Goal: Contribute content: Contribute content

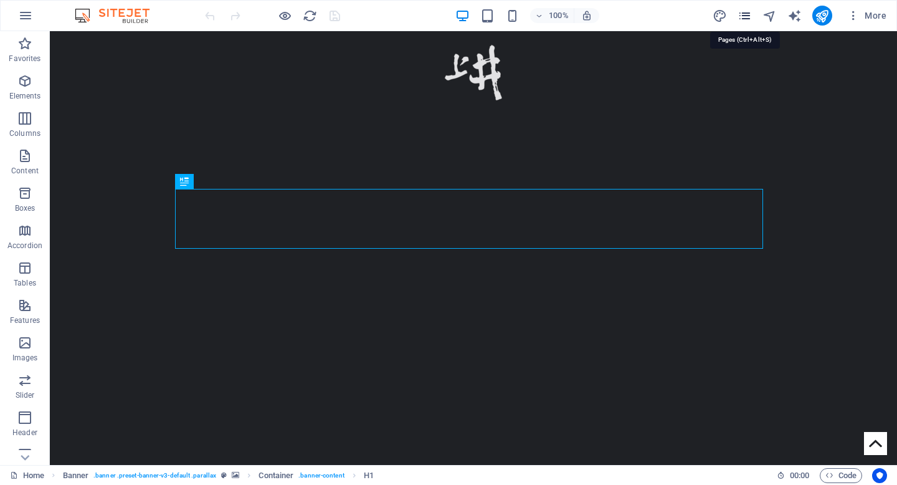
click at [747, 9] on icon "pages" at bounding box center [745, 16] width 14 height 14
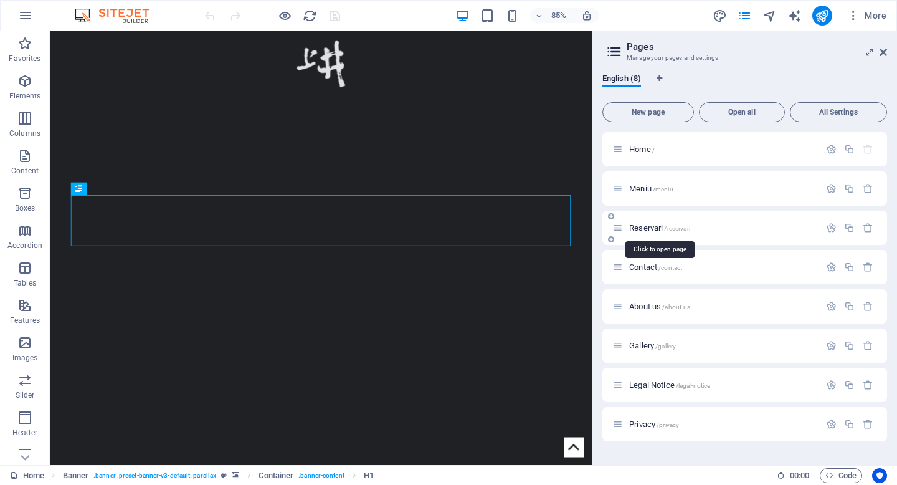
click at [652, 226] on span "Reservari /reservari" at bounding box center [659, 227] width 61 height 9
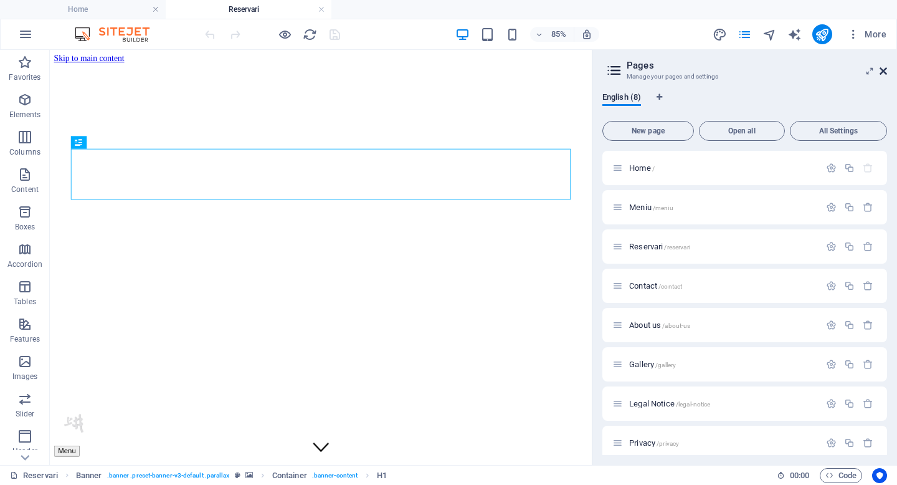
click at [883, 72] on icon at bounding box center [883, 71] width 7 height 10
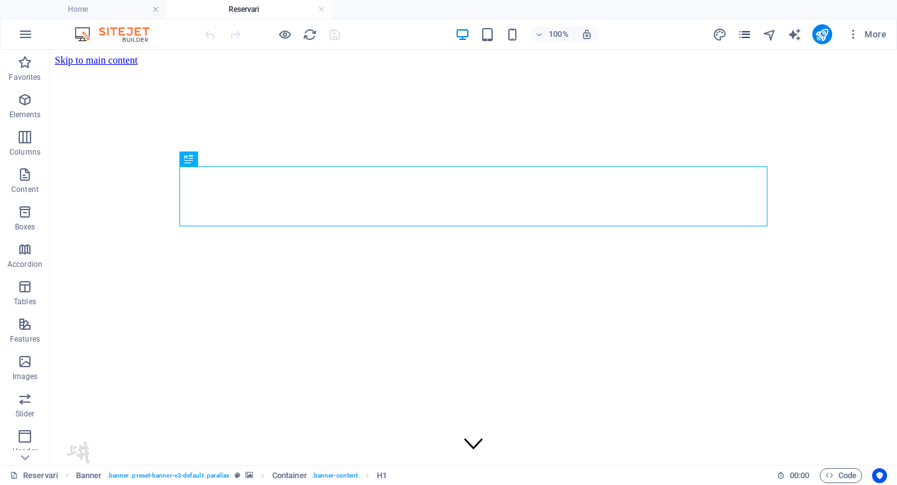
click at [750, 35] on icon "pages" at bounding box center [745, 34] width 14 height 14
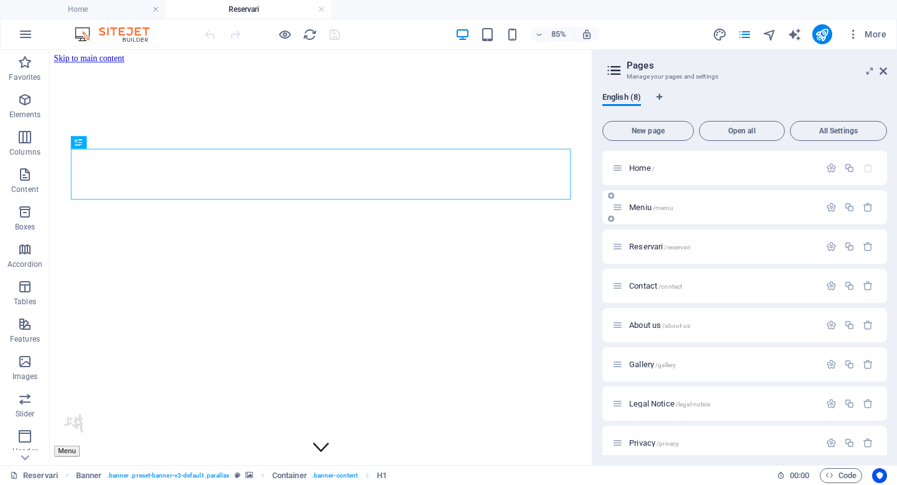
click at [638, 212] on div "Meniu /meniu" at bounding box center [715, 207] width 207 height 14
click at [641, 206] on span "Meniu /meniu" at bounding box center [651, 206] width 44 height 9
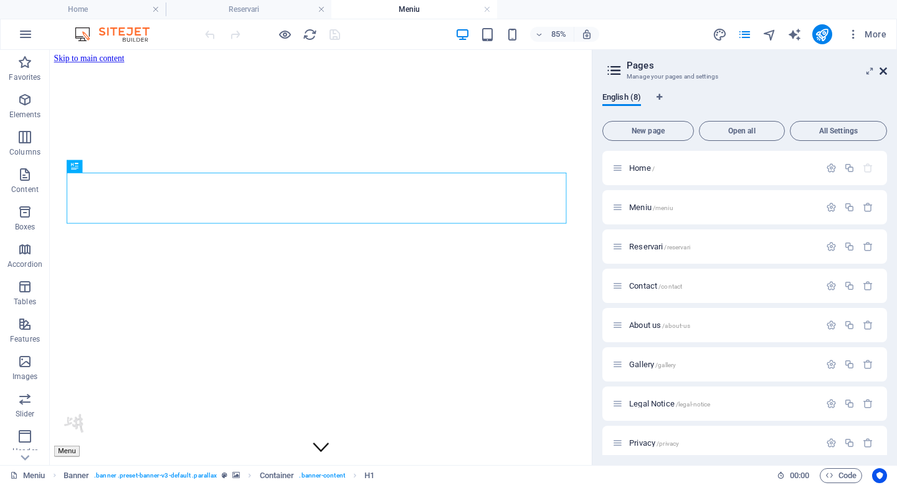
click at [883, 72] on icon at bounding box center [883, 71] width 7 height 10
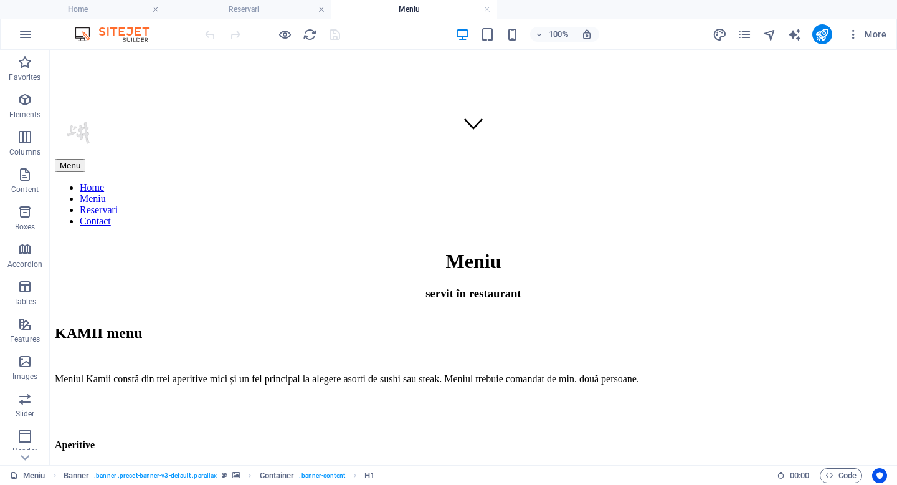
scroll to position [338, 0]
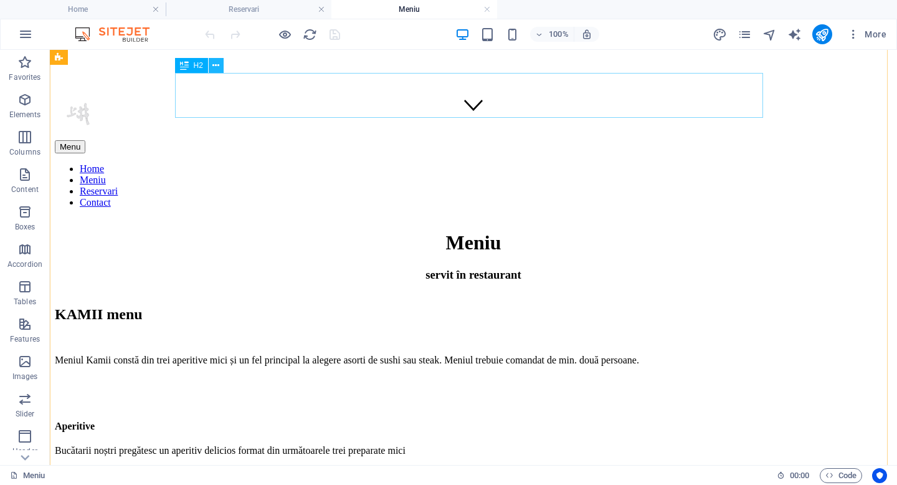
click at [213, 64] on icon at bounding box center [215, 65] width 7 height 13
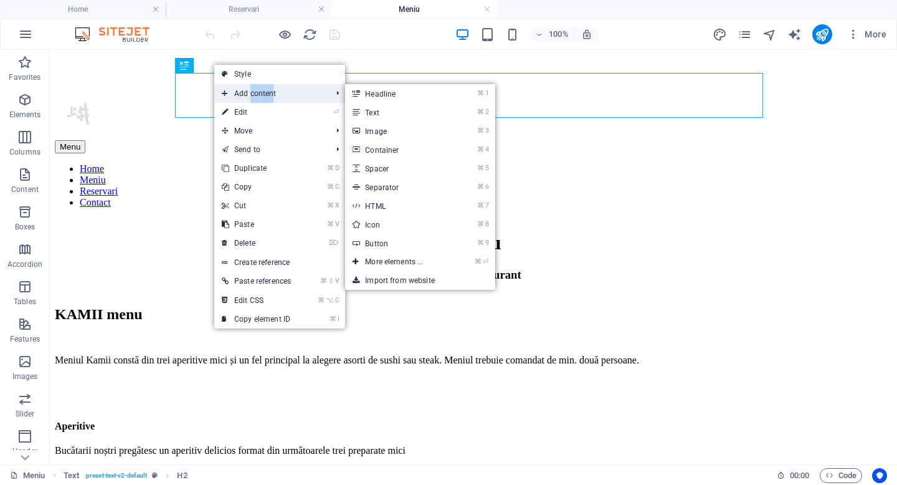
drag, startPoint x: 249, startPoint y: 93, endPoint x: 269, endPoint y: 93, distance: 19.3
click at [269, 93] on span "Add content" at bounding box center [270, 93] width 112 height 19
click at [252, 95] on span "Add content" at bounding box center [270, 93] width 112 height 19
click at [382, 263] on link "⌘ ⏎ More elements ..." at bounding box center [396, 261] width 103 height 19
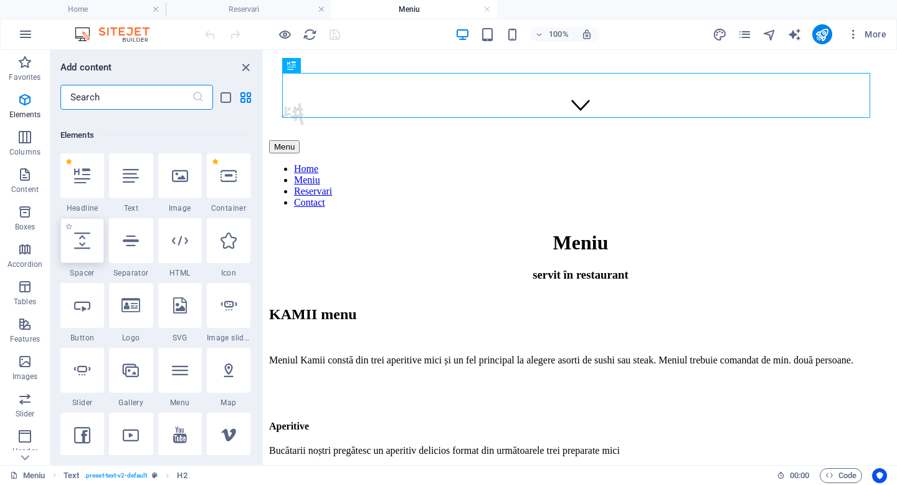
scroll to position [133, 0]
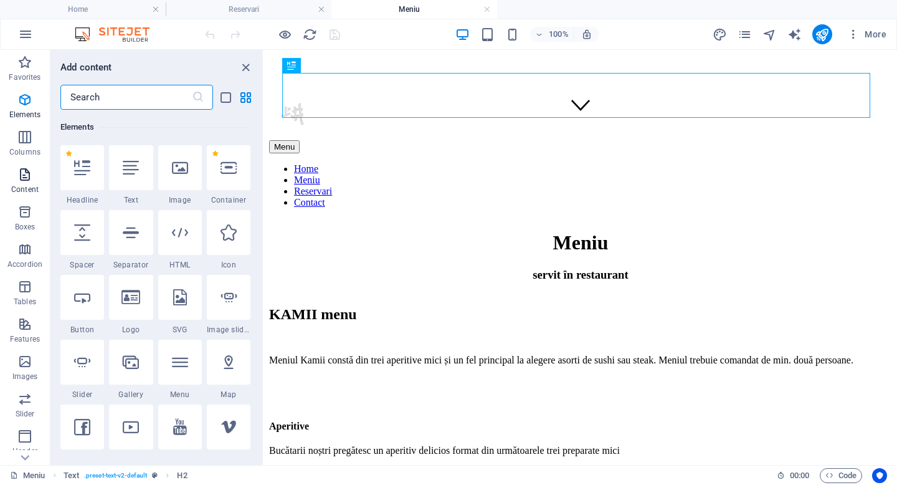
click at [21, 178] on icon "button" at bounding box center [24, 174] width 15 height 15
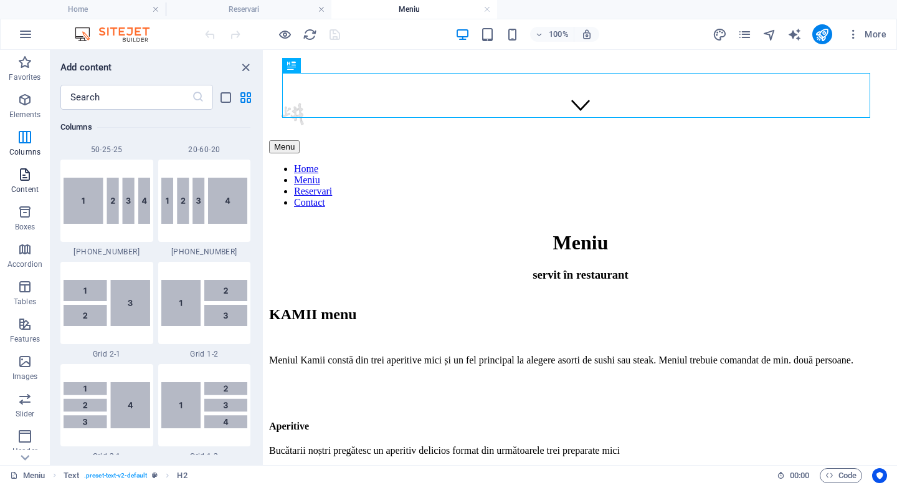
scroll to position [2180, 0]
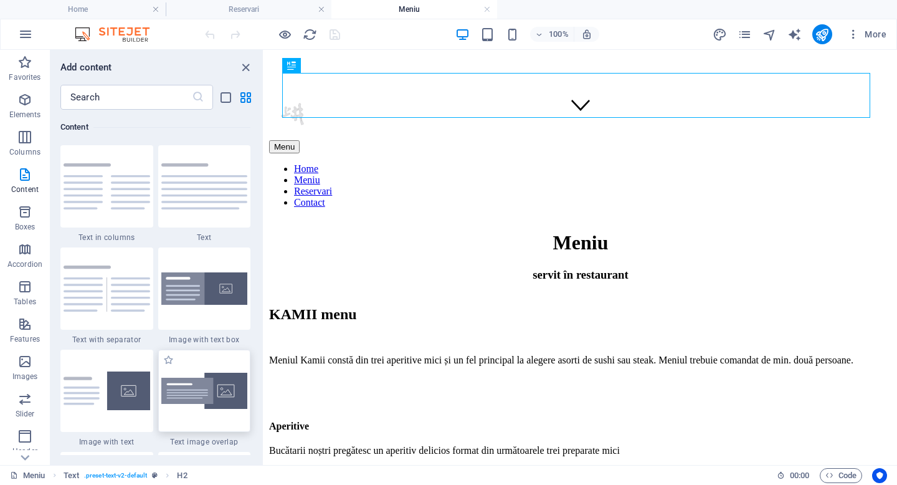
click at [217, 393] on img at bounding box center [204, 391] width 87 height 37
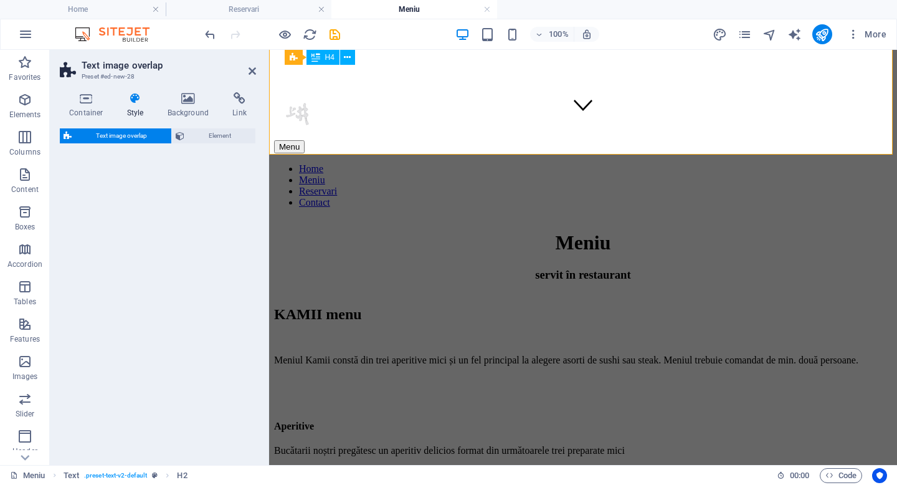
select select "rem"
select select "px"
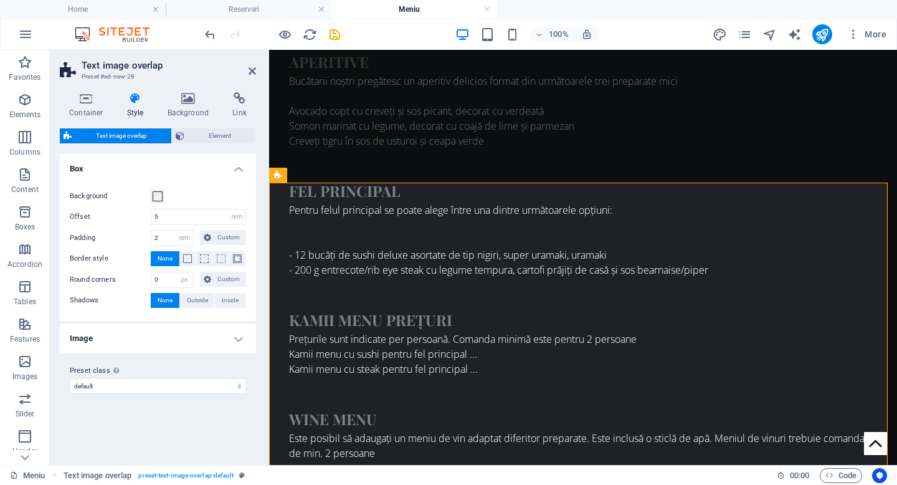
scroll to position [834, 0]
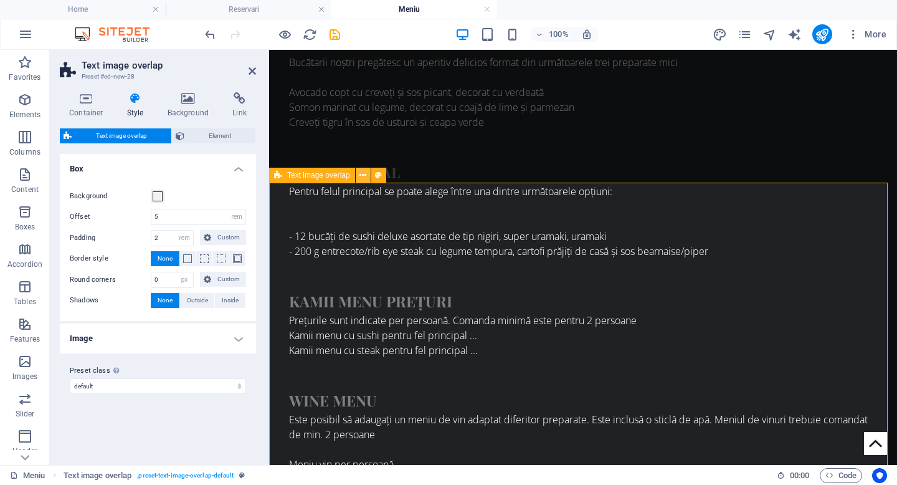
click at [363, 174] on icon at bounding box center [362, 175] width 7 height 13
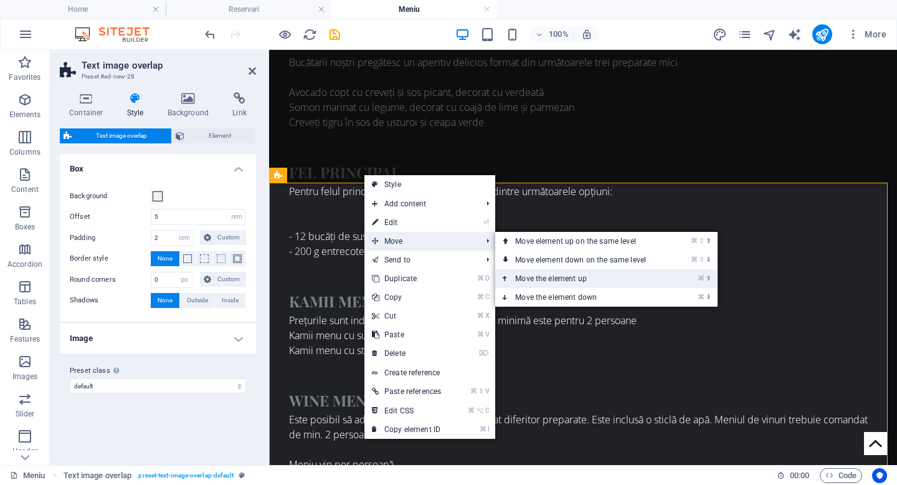
click at [531, 280] on link "⌘ ⬆ Move the element up" at bounding box center [583, 278] width 176 height 19
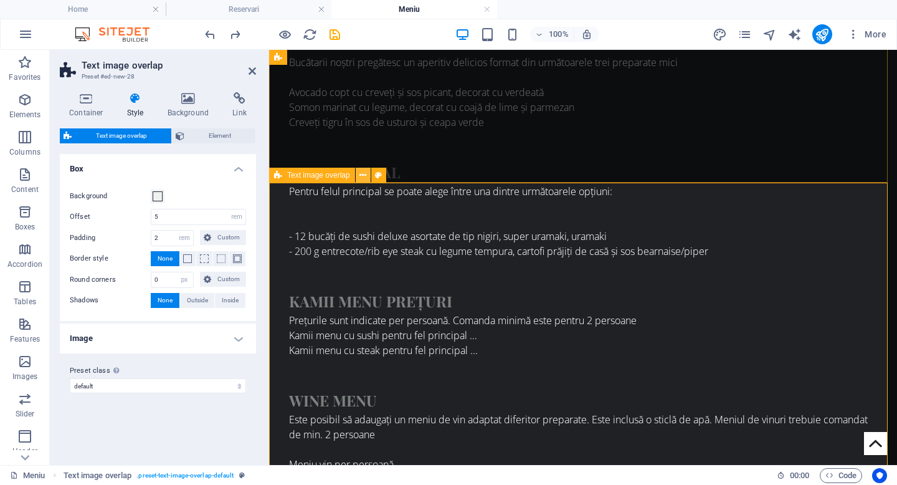
click at [358, 173] on button at bounding box center [363, 175] width 15 height 15
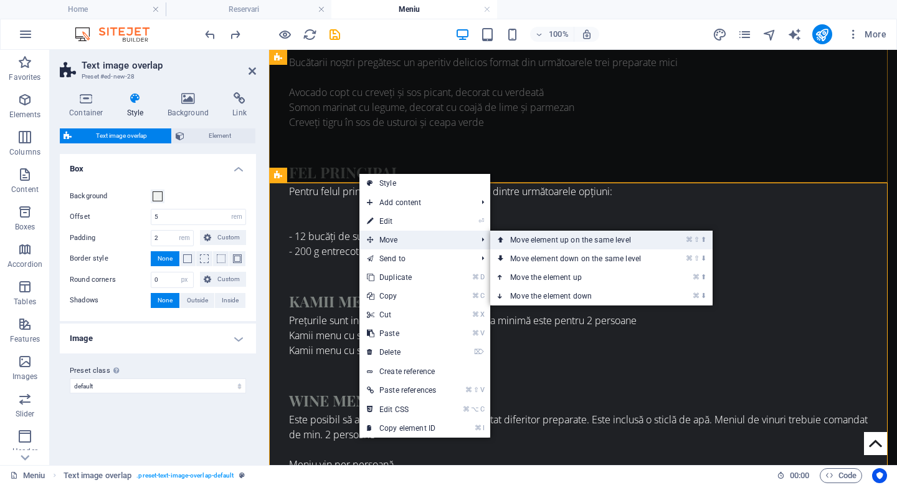
click at [536, 241] on link "⌘ ⇧ ⬆ Move element up on the same level" at bounding box center [578, 240] width 176 height 19
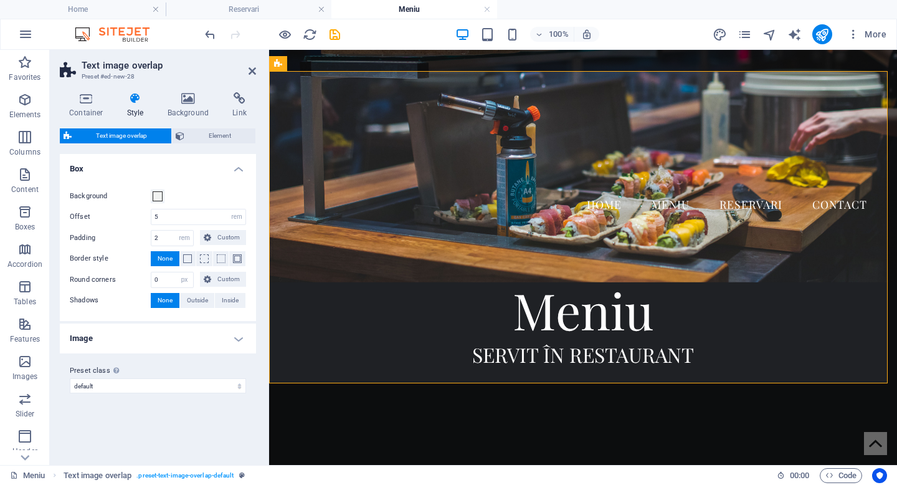
scroll to position [300, 0]
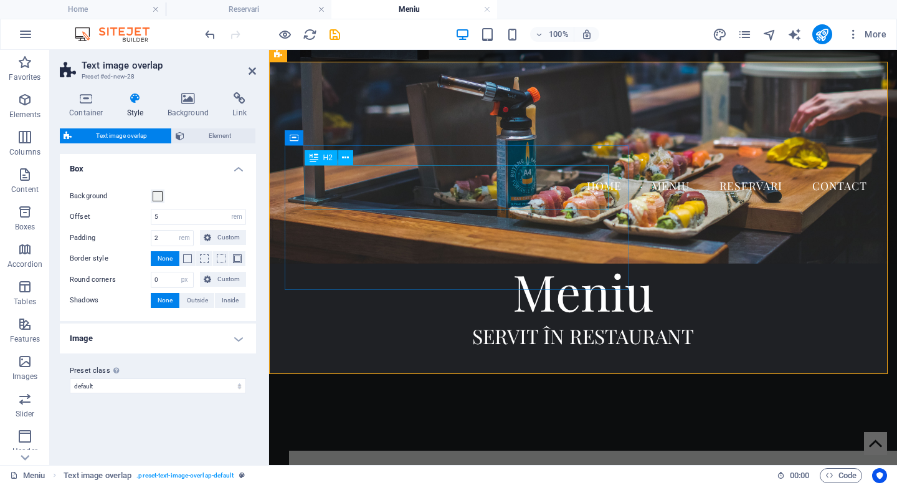
click at [529, 470] on div "New headline" at bounding box center [608, 492] width 598 height 45
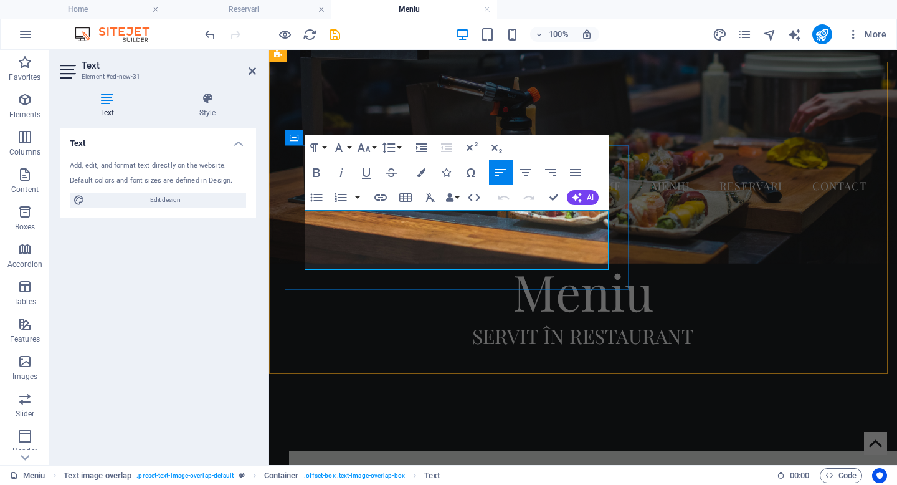
drag, startPoint x: 592, startPoint y: 262, endPoint x: 307, endPoint y: 221, distance: 288.9
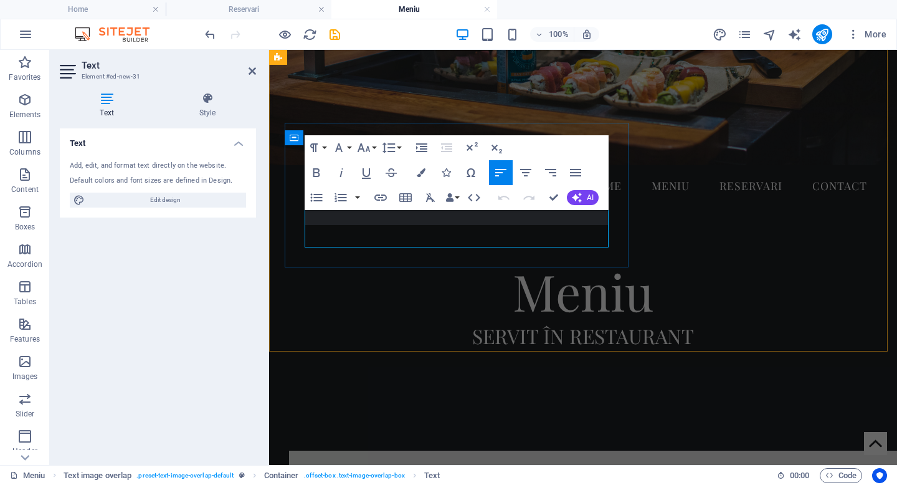
scroll to position [322, 0]
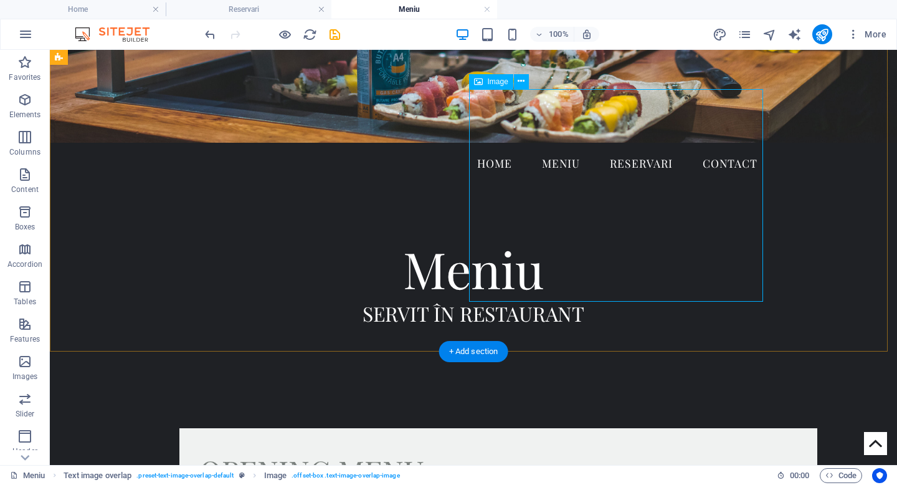
select select "%"
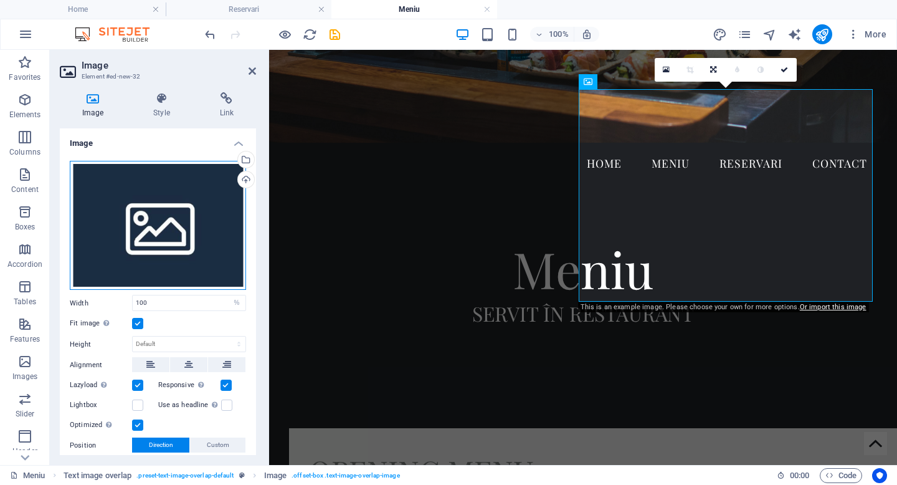
click at [151, 247] on div "Drag files here, click to choose files or select files from Files or our free s…" at bounding box center [158, 226] width 176 height 130
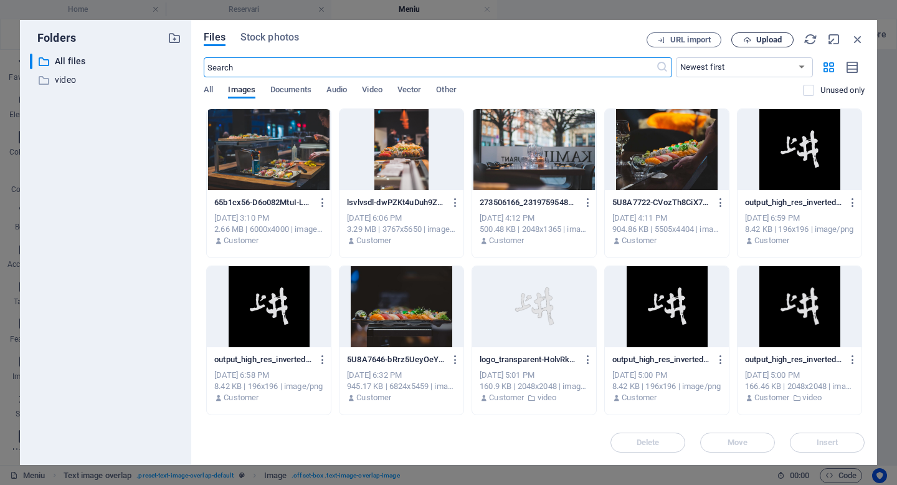
click at [753, 37] on span "Upload" at bounding box center [762, 40] width 51 height 8
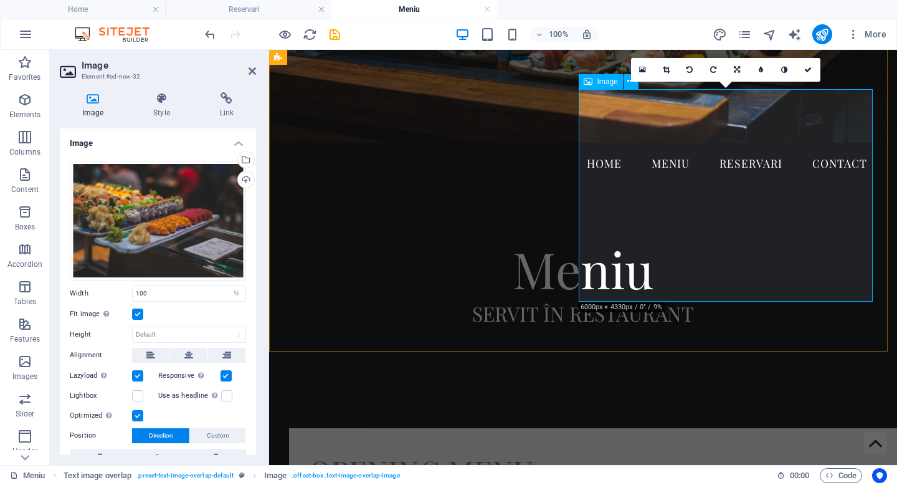
scroll to position [314, 0]
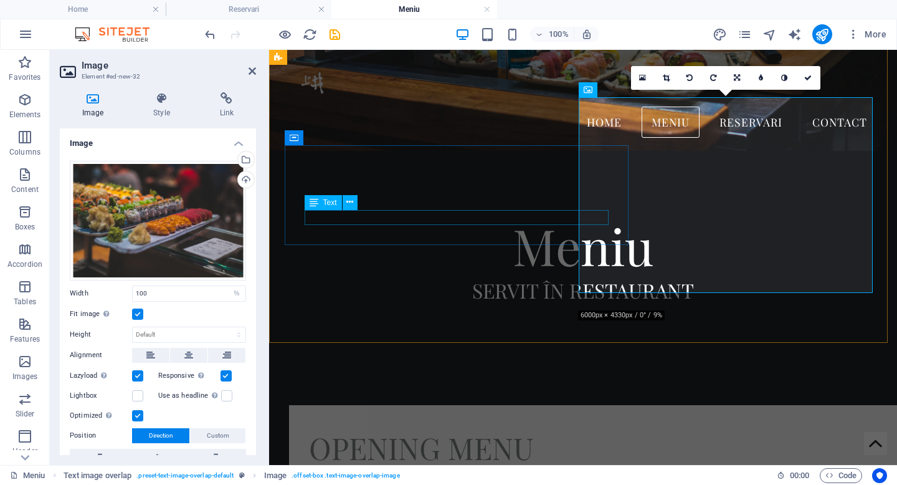
click at [398, 470] on div "Meniul de deschidere" at bounding box center [608, 477] width 598 height 15
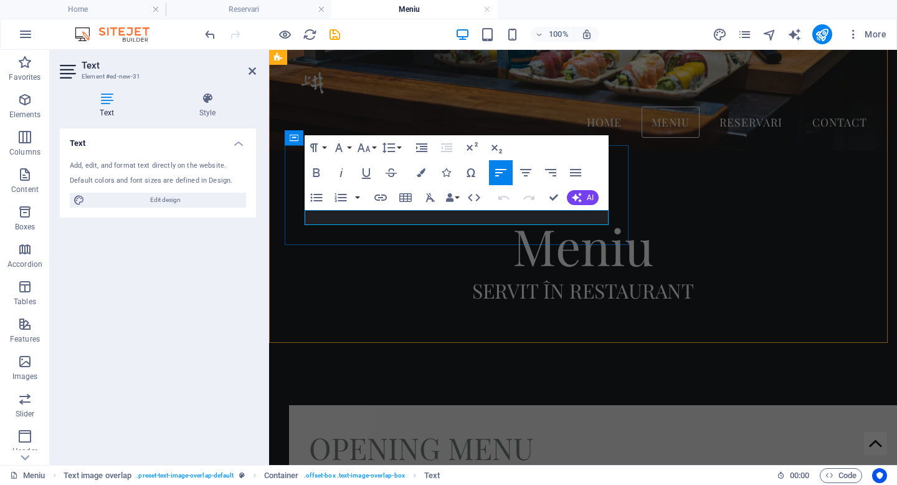
click at [401, 470] on p "Meniul de deschidere" at bounding box center [608, 477] width 598 height 15
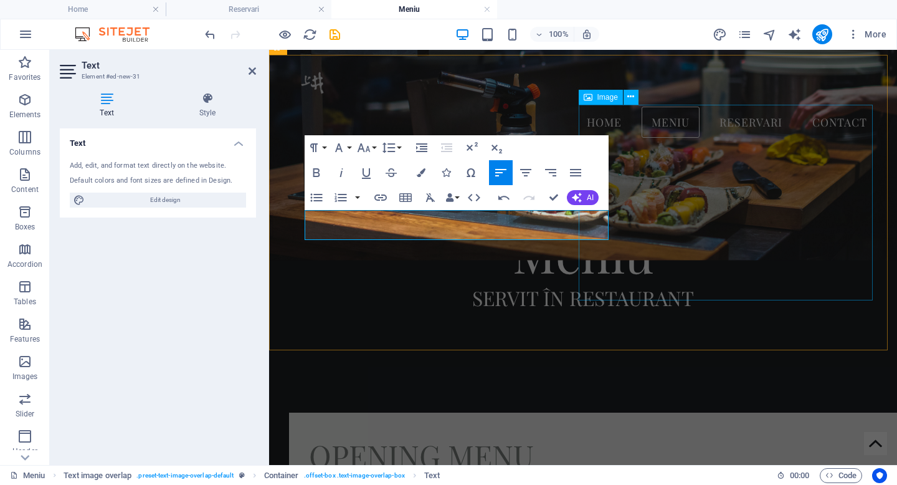
scroll to position [299, 0]
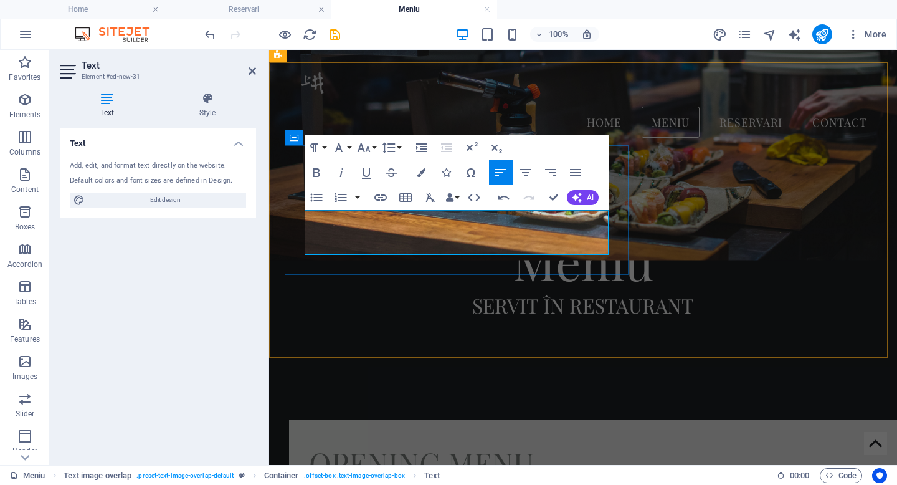
scroll to position [292, 0]
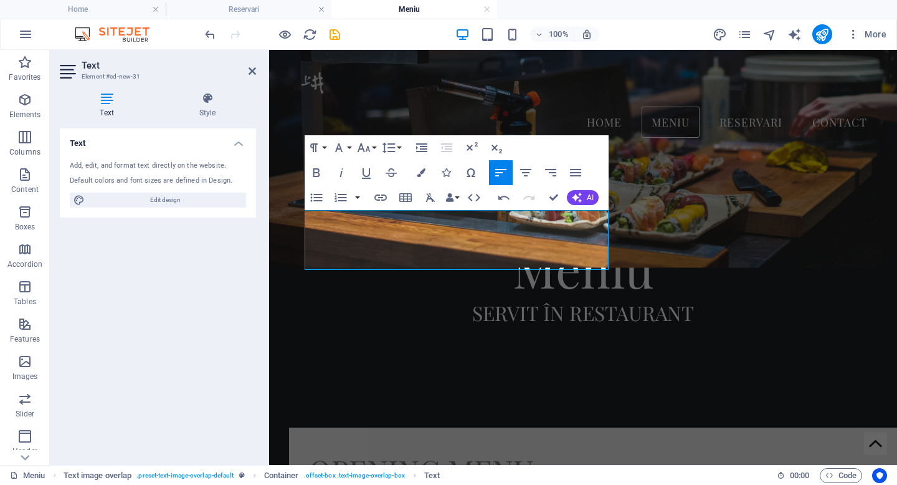
click at [206, 278] on div "Text Add, edit, and format text directly on the website. Default colors and fon…" at bounding box center [158, 291] width 196 height 326
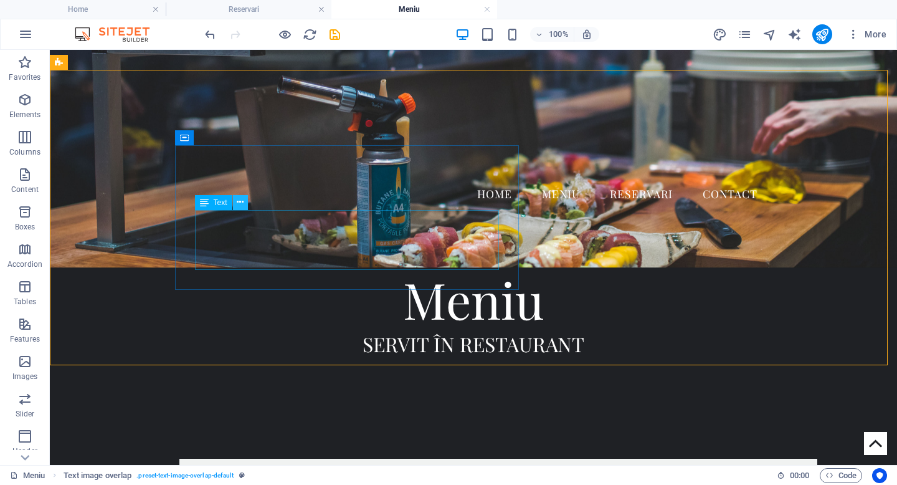
click at [240, 199] on icon at bounding box center [240, 202] width 7 height 13
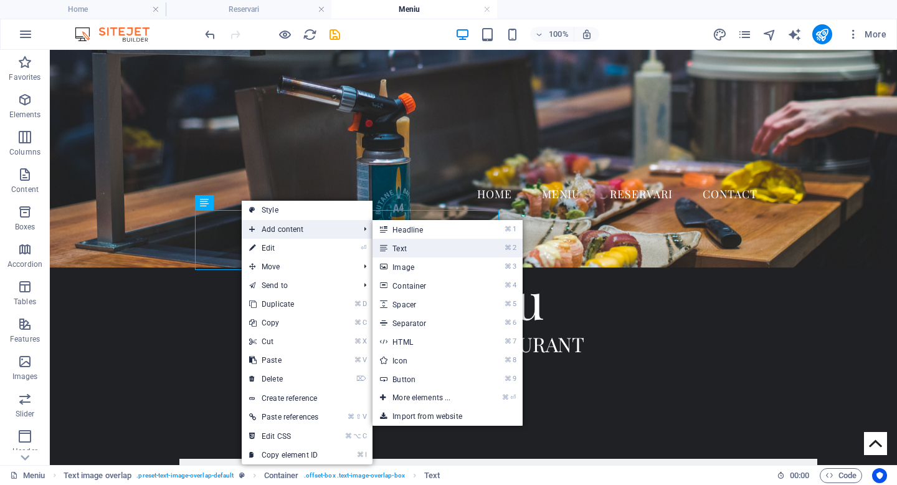
click at [412, 247] on link "⌘ 2 Text" at bounding box center [424, 248] width 103 height 19
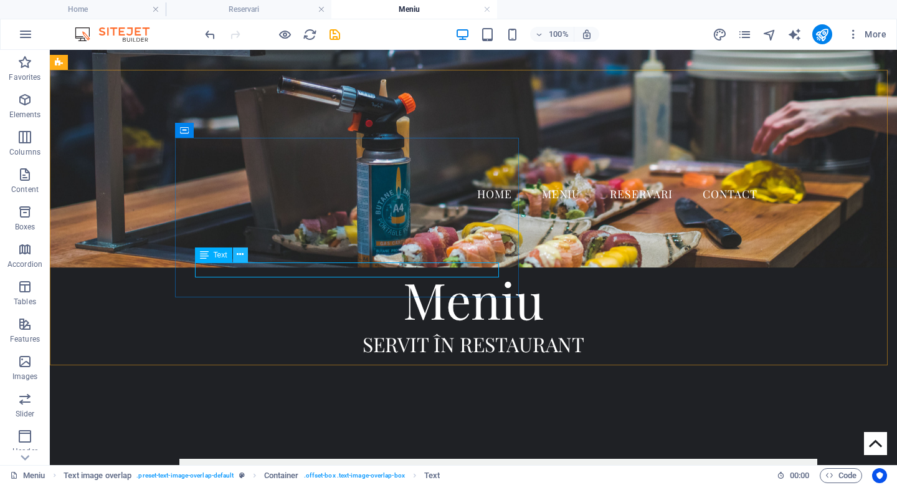
click at [239, 253] on icon at bounding box center [240, 254] width 7 height 13
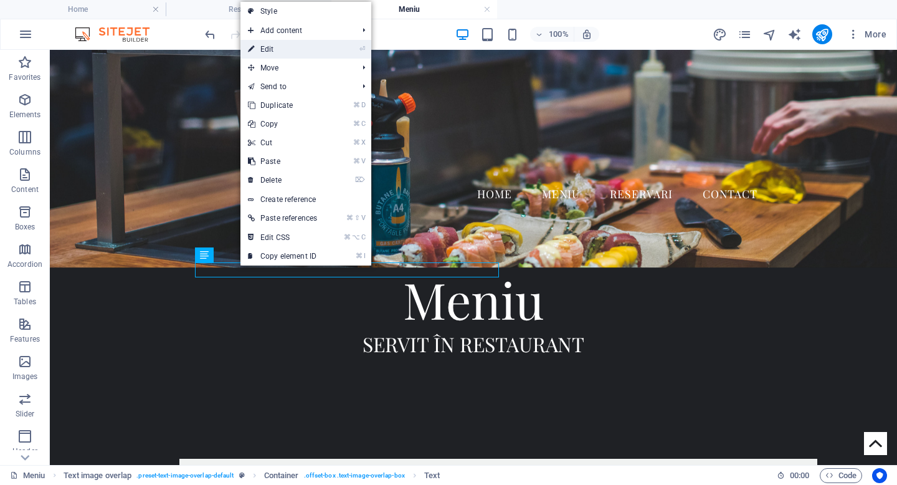
click at [276, 54] on link "⏎ Edit" at bounding box center [282, 49] width 84 height 19
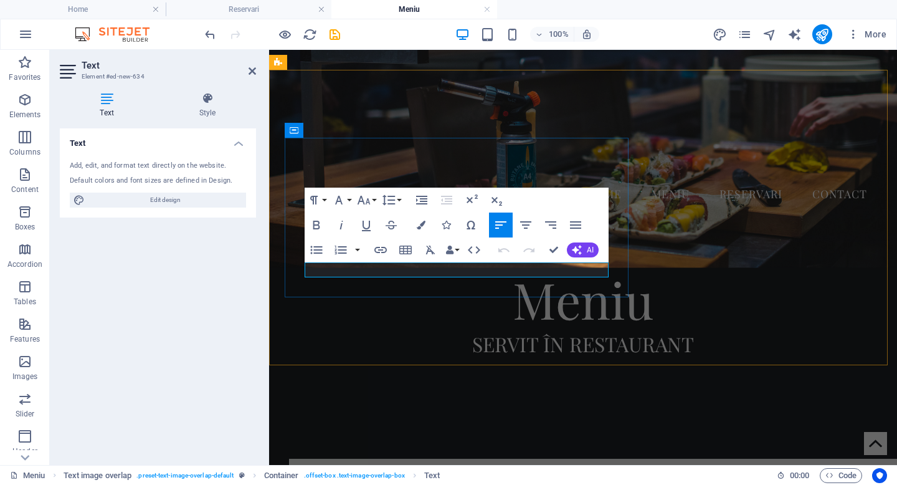
drag, startPoint x: 307, startPoint y: 270, endPoint x: 520, endPoint y: 264, distance: 213.2
click at [315, 229] on icon "button" at bounding box center [316, 225] width 7 height 9
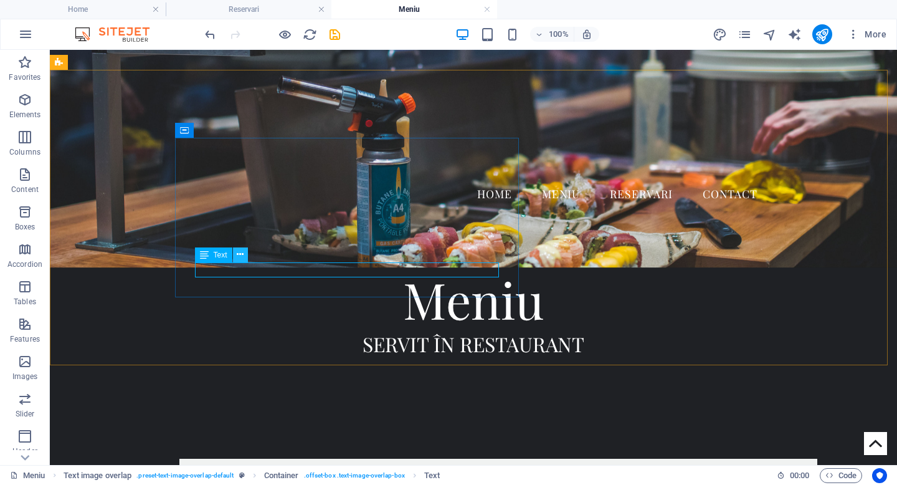
click at [239, 259] on icon at bounding box center [240, 254] width 7 height 13
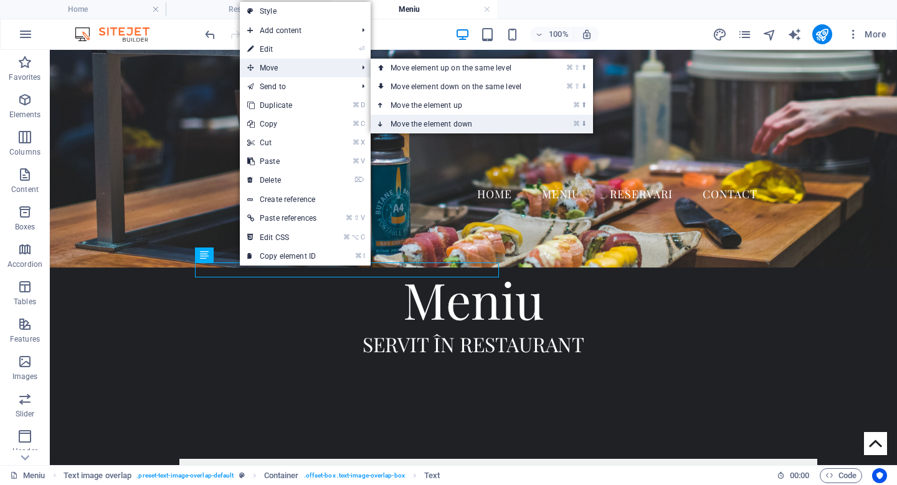
click at [415, 121] on link "⌘ ⬇ Move the element down" at bounding box center [459, 124] width 176 height 19
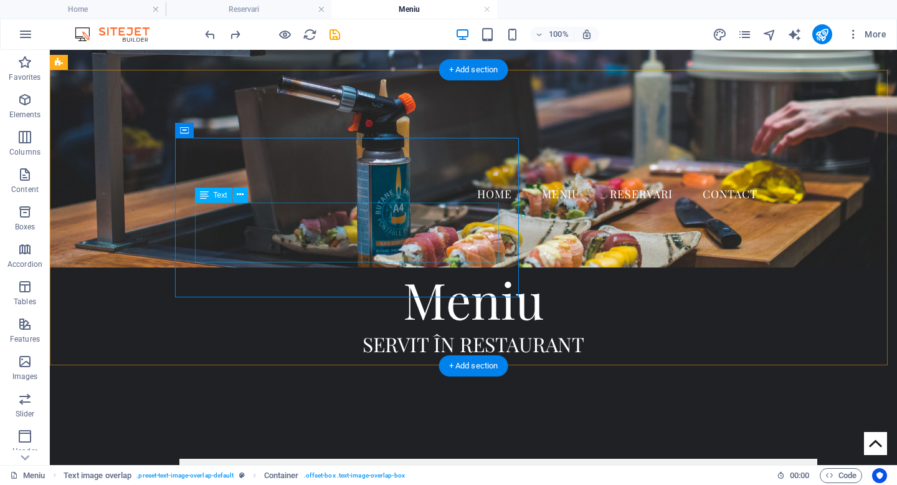
click at [240, 196] on icon at bounding box center [240, 194] width 7 height 13
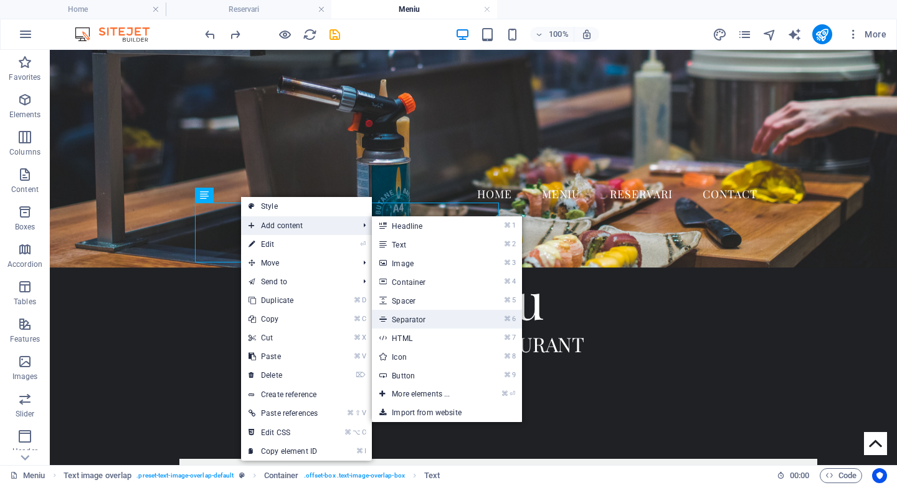
click at [419, 317] on link "⌘ 6 Separator" at bounding box center [423, 319] width 103 height 19
select select "%"
select select "px"
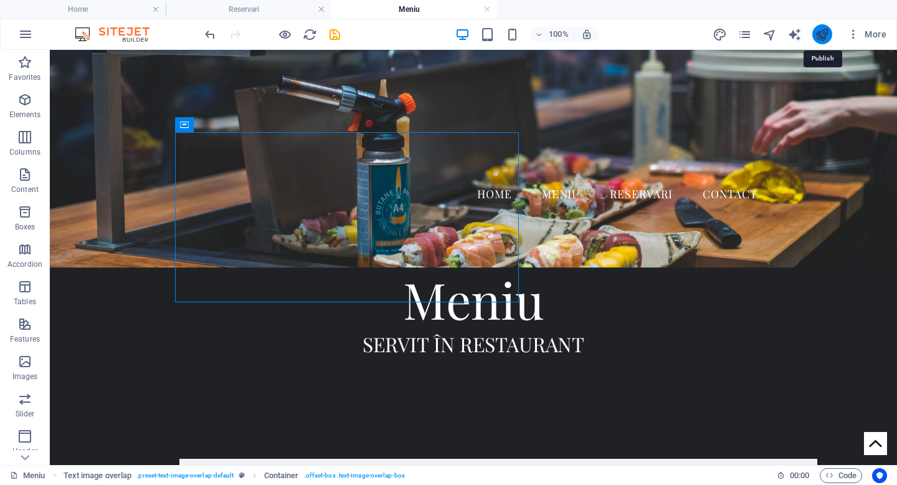
click at [820, 34] on icon "publish" at bounding box center [822, 34] width 14 height 14
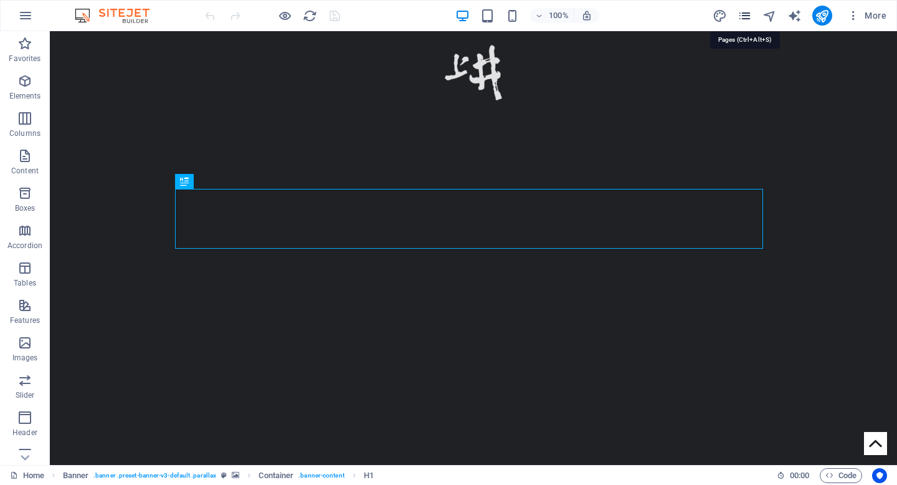
click at [744, 15] on icon "pages" at bounding box center [745, 16] width 14 height 14
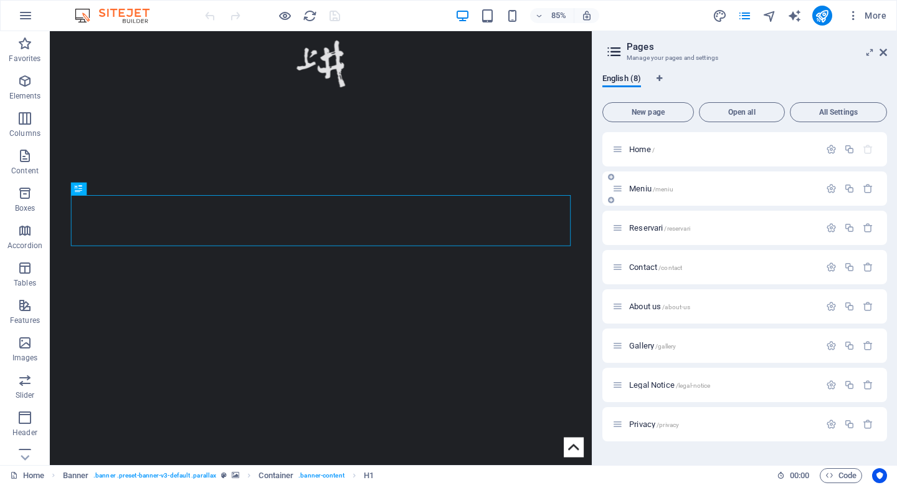
click at [706, 189] on p "Meniu /meniu" at bounding box center [722, 188] width 187 height 8
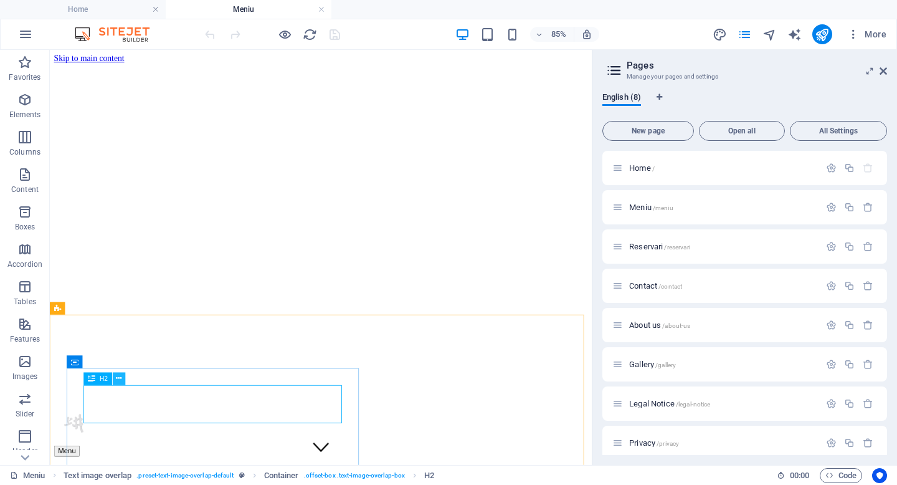
click at [119, 381] on icon at bounding box center [119, 378] width 6 height 11
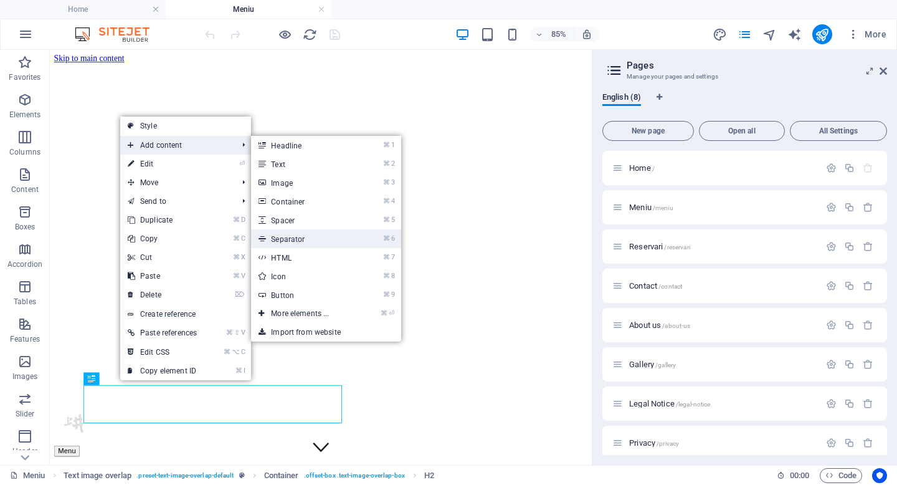
click at [295, 240] on link "⌘ 6 Separator" at bounding box center [302, 238] width 103 height 19
select select "%"
select select "px"
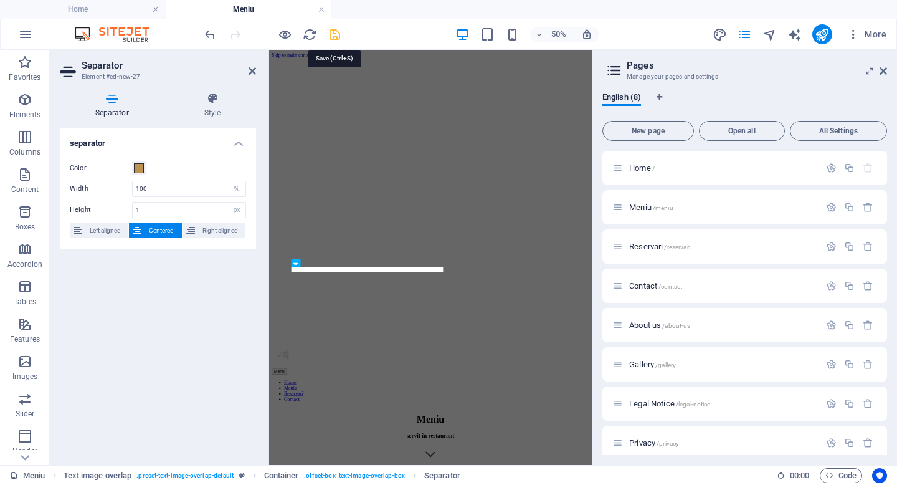
click at [340, 36] on icon "save" at bounding box center [335, 34] width 14 height 14
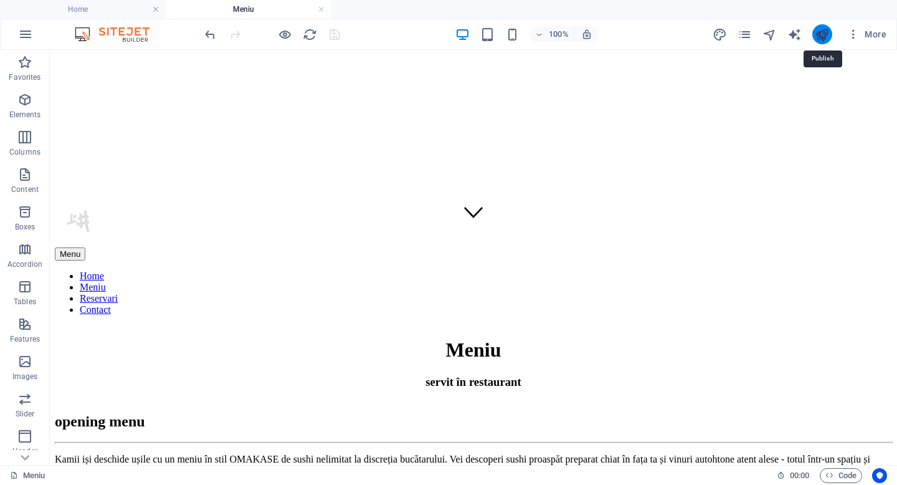
click at [822, 32] on icon "publish" at bounding box center [822, 34] width 14 height 14
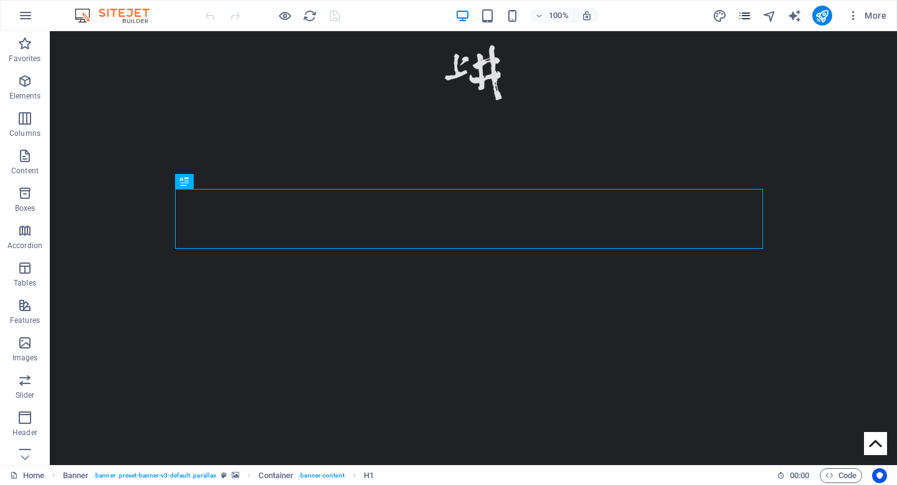
click at [739, 18] on icon "pages" at bounding box center [745, 16] width 14 height 14
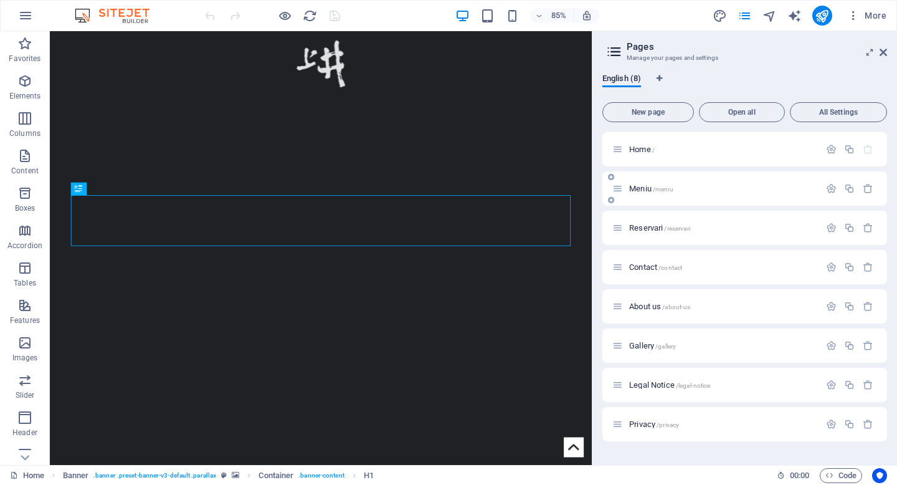
click at [665, 193] on div "Meniu /meniu" at bounding box center [715, 188] width 207 height 14
click at [661, 186] on span "/meniu" at bounding box center [663, 189] width 21 height 7
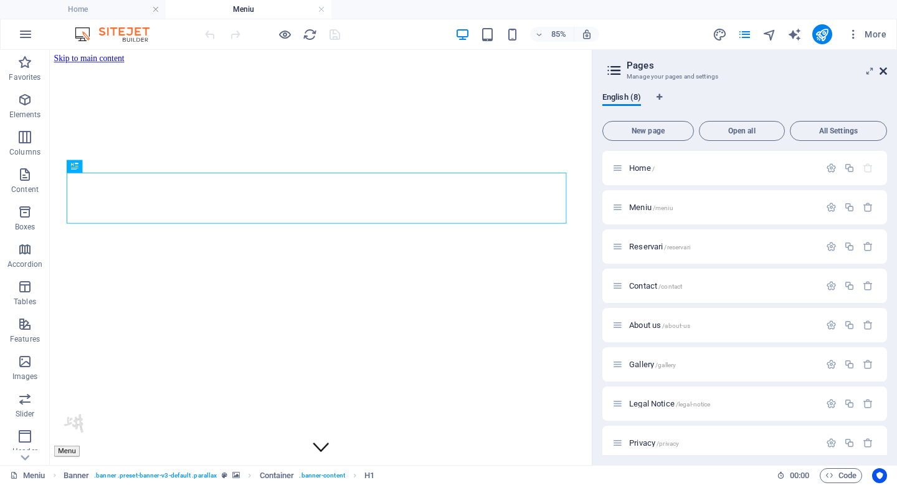
click at [885, 72] on icon at bounding box center [883, 71] width 7 height 10
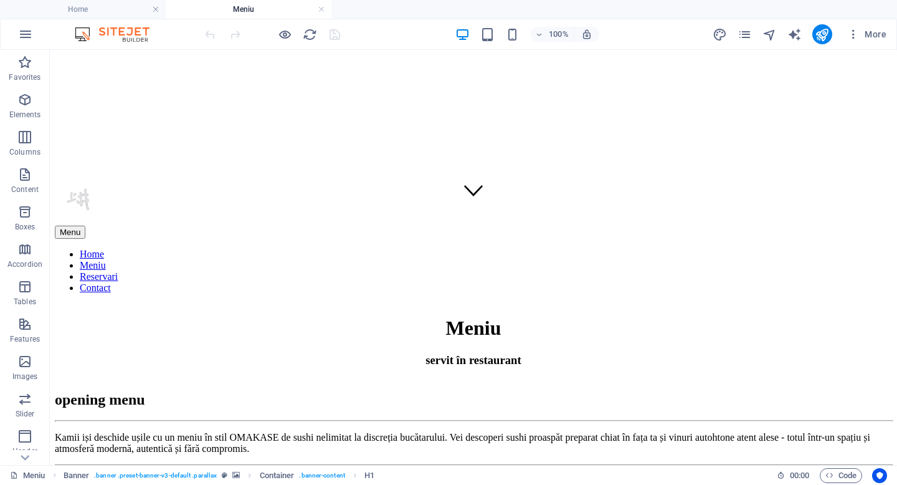
scroll to position [272, 0]
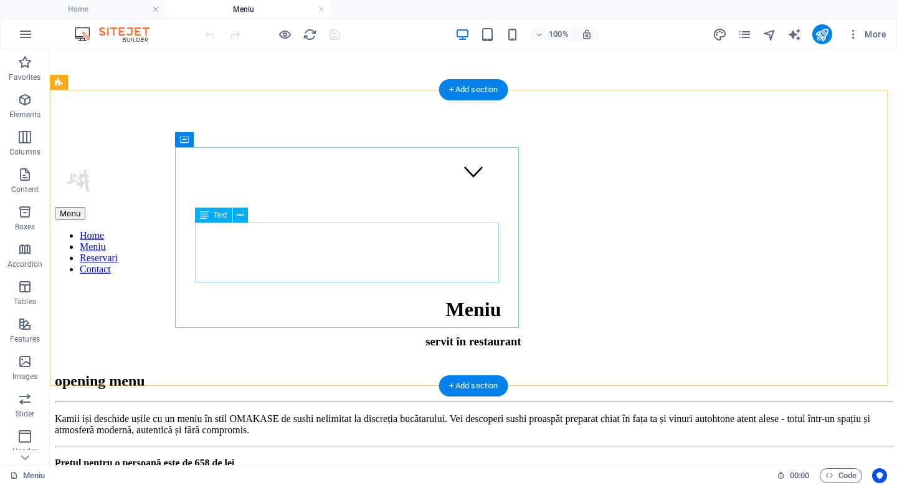
click at [260, 413] on div "Kamii iși deschide ușile cu un meniu în stil OMAKASE de sushi nelimitat la disc…" at bounding box center [473, 424] width 837 height 22
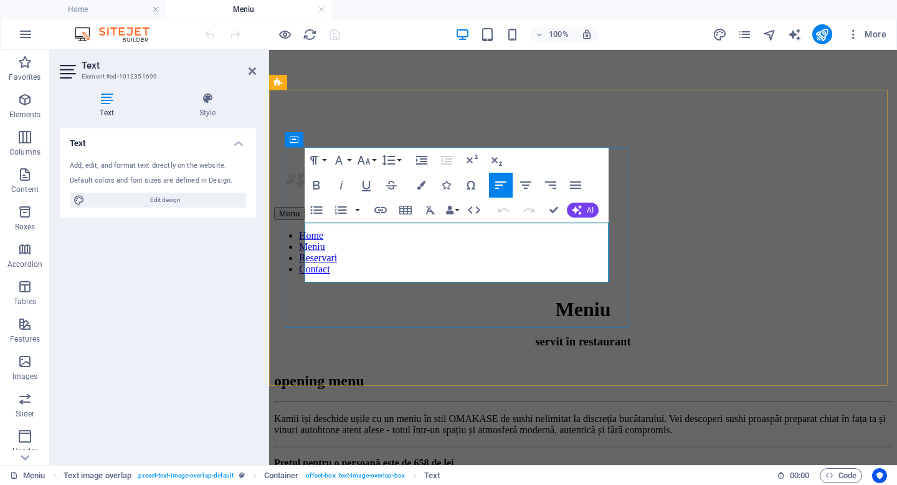
click at [368, 413] on p "Kamii iși deschide ușile cu un meniu în stil OMAKASE de sushi nelimitat la disc…" at bounding box center [583, 424] width 618 height 22
click at [825, 32] on icon "publish" at bounding box center [822, 34] width 14 height 14
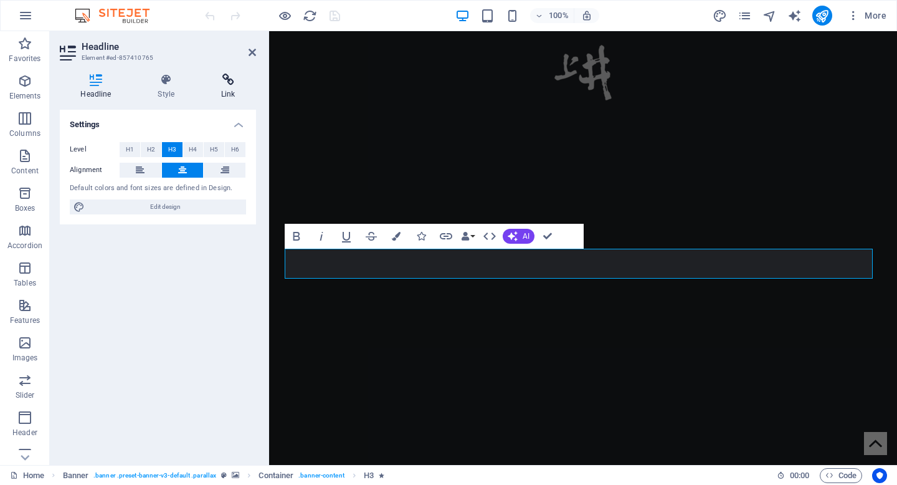
click at [233, 87] on h4 "Link" at bounding box center [228, 87] width 55 height 26
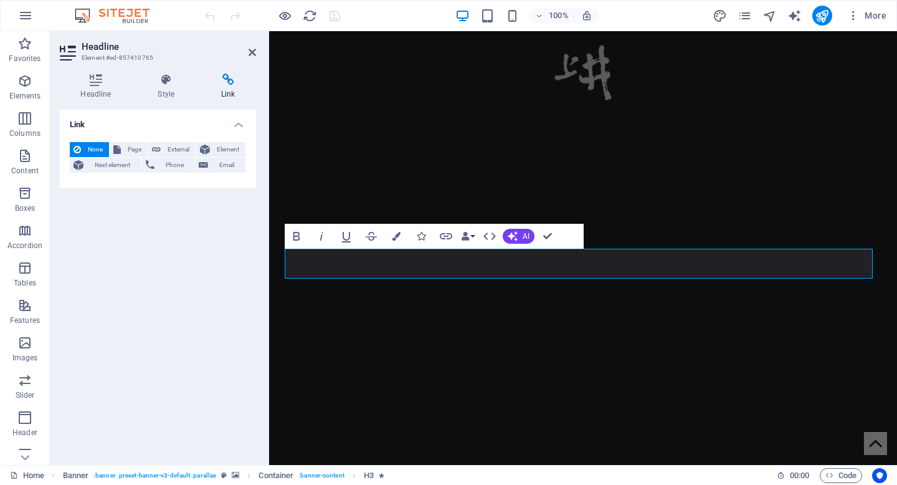
click at [207, 319] on div "Link None Page External Element Next element Phone Email Page Home Meniu Reserv…" at bounding box center [158, 282] width 196 height 345
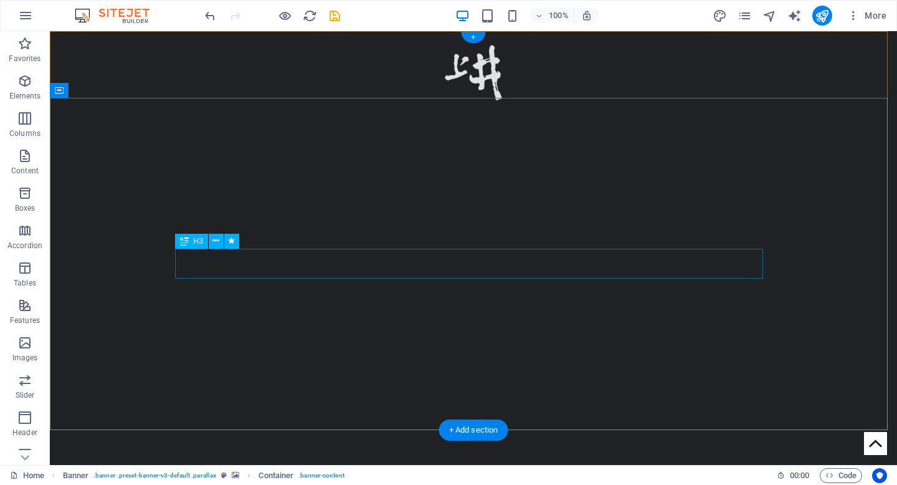
click at [211, 239] on button at bounding box center [216, 241] width 15 height 15
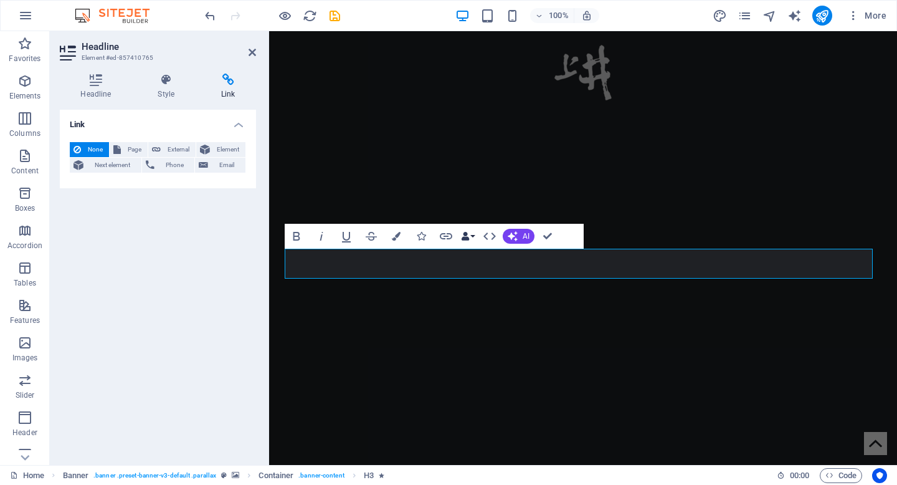
click at [474, 236] on button "Data Bindings" at bounding box center [467, 236] width 17 height 25
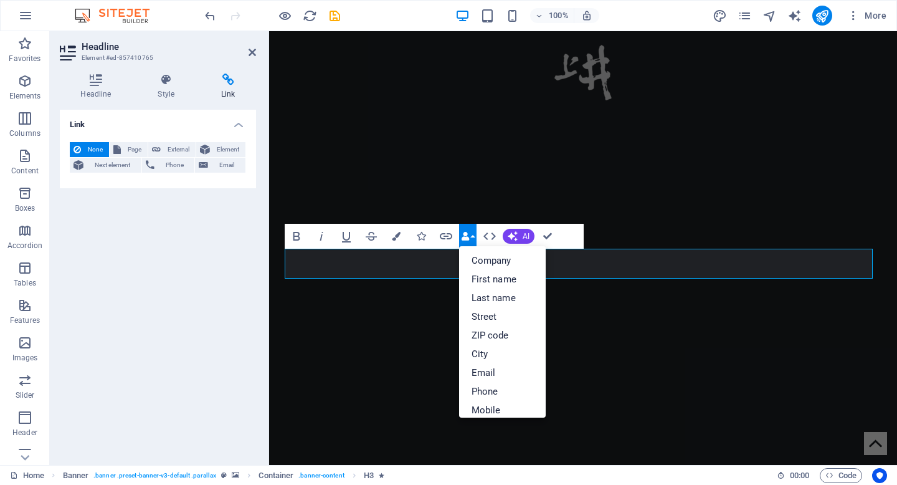
click at [474, 236] on button "Data Bindings" at bounding box center [467, 236] width 17 height 25
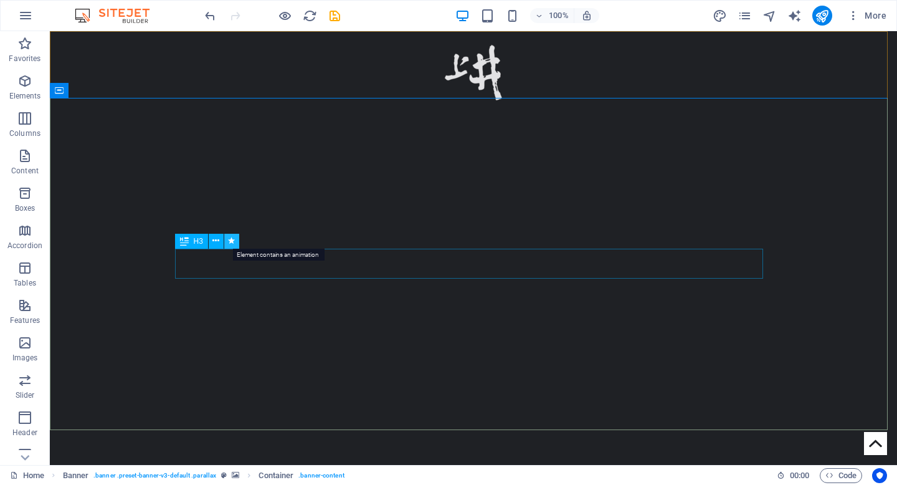
click at [234, 240] on icon at bounding box center [231, 240] width 7 height 13
select select "fade"
select select "s"
select select "onload"
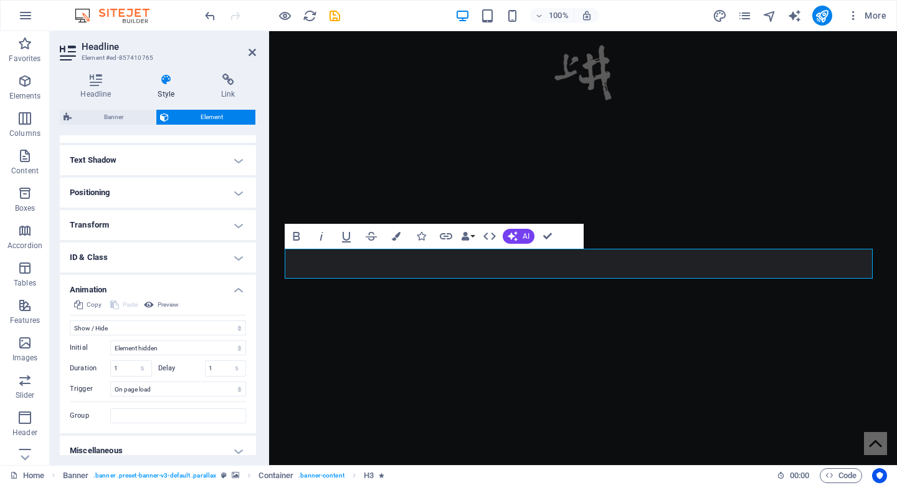
scroll to position [153, 0]
click at [113, 327] on select "Don't animate Show / Hide Slide up/down Zoom in/out Slide left to right Slide r…" at bounding box center [158, 327] width 176 height 15
select select "none"
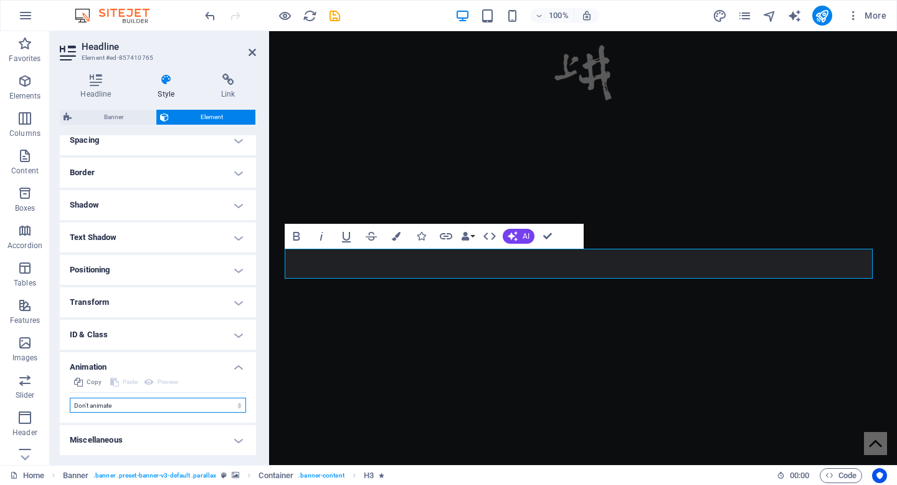
scroll to position [74, 0]
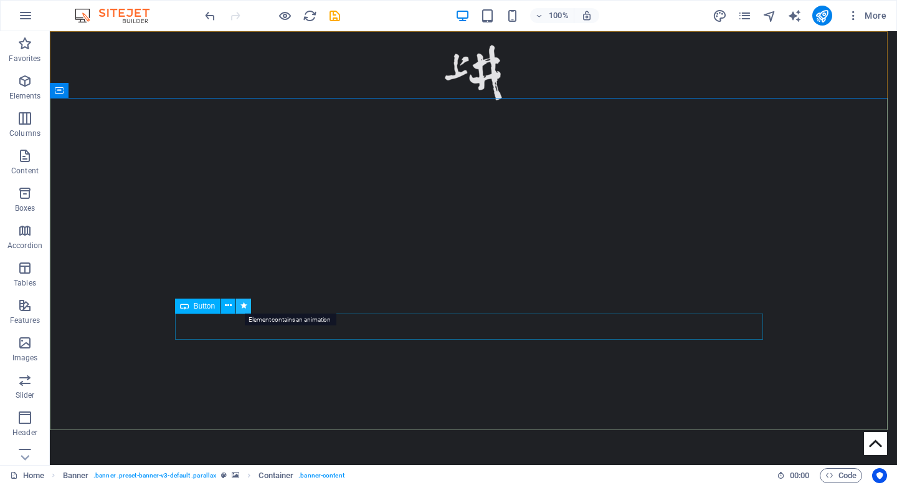
click at [244, 306] on icon at bounding box center [243, 305] width 7 height 13
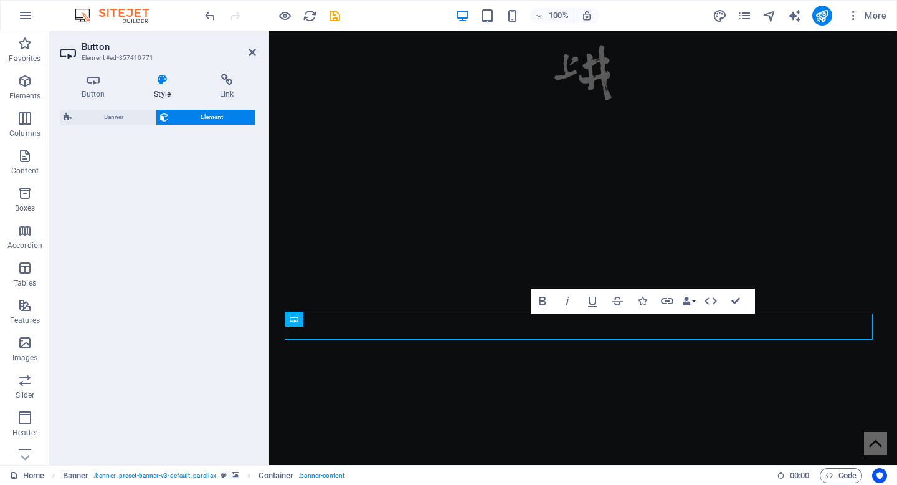
select select "fade"
select select "s"
select select "onload"
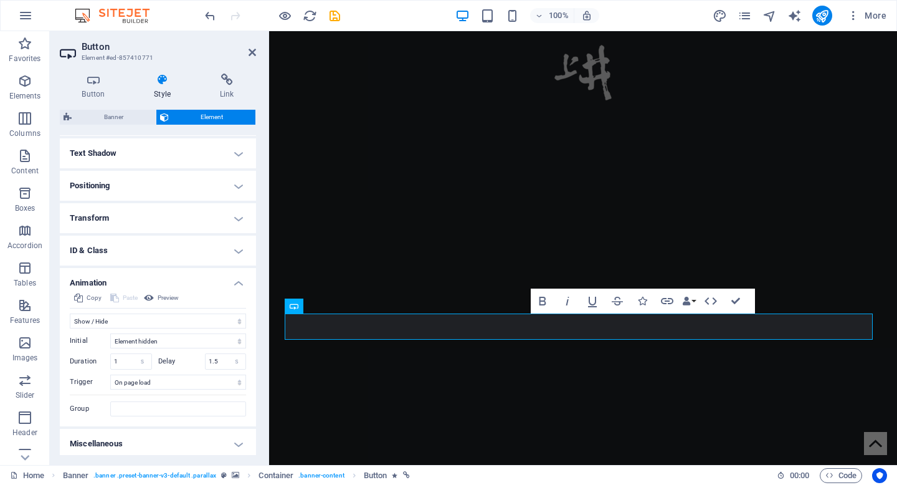
scroll to position [162, 0]
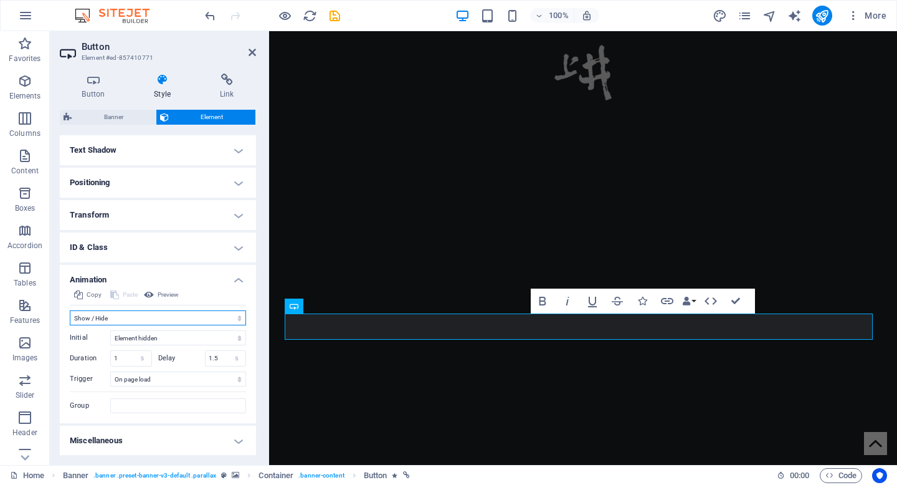
click at [99, 317] on select "Don't animate Show / Hide Slide up/down Zoom in/out Slide left to right Slide r…" at bounding box center [158, 317] width 176 height 15
select select "none"
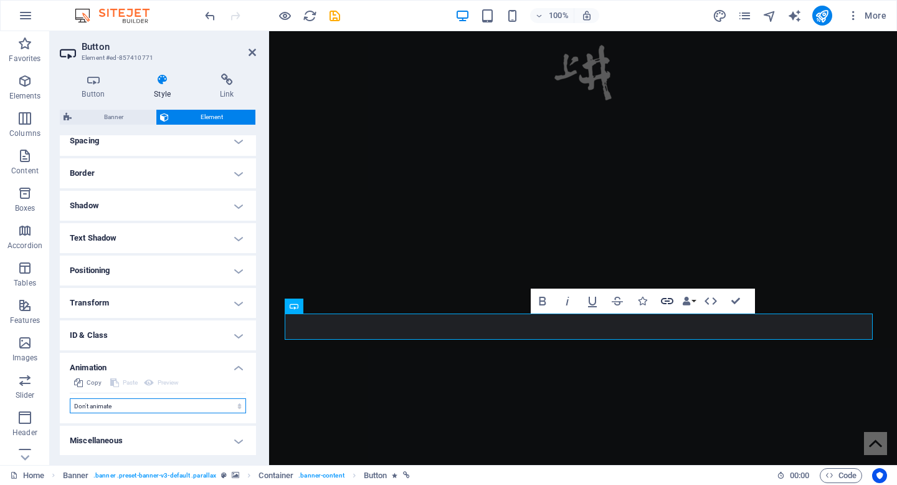
click at [666, 299] on icon "button" at bounding box center [667, 300] width 15 height 15
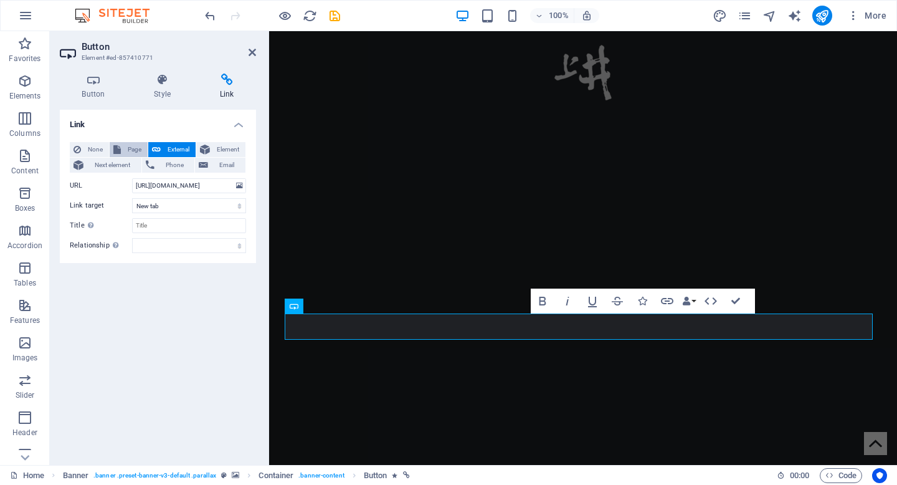
click at [131, 148] on span "Page" at bounding box center [134, 149] width 19 height 15
select select
click at [141, 187] on select "Home Meniu Reservari Contact About us Gallery Legal Notice Privacy" at bounding box center [189, 185] width 114 height 15
select select "1"
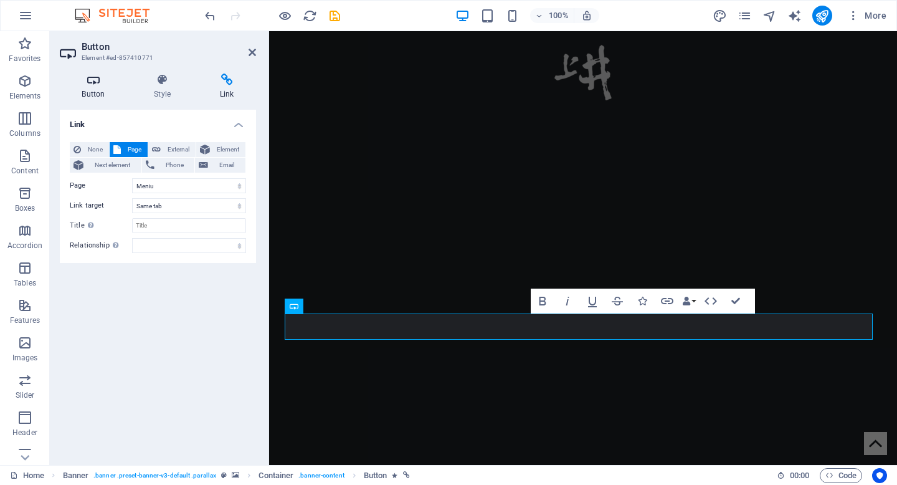
click at [96, 90] on h4 "Button" at bounding box center [96, 87] width 72 height 26
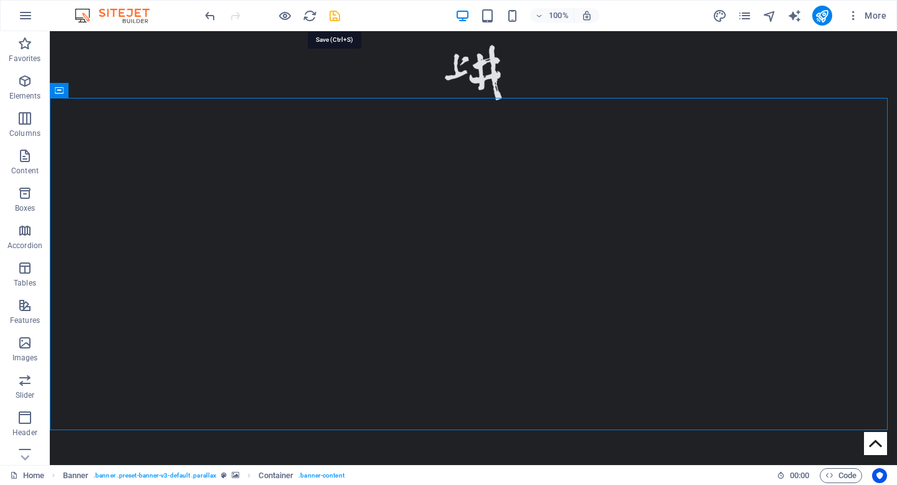
click at [335, 16] on icon "save" at bounding box center [335, 16] width 14 height 14
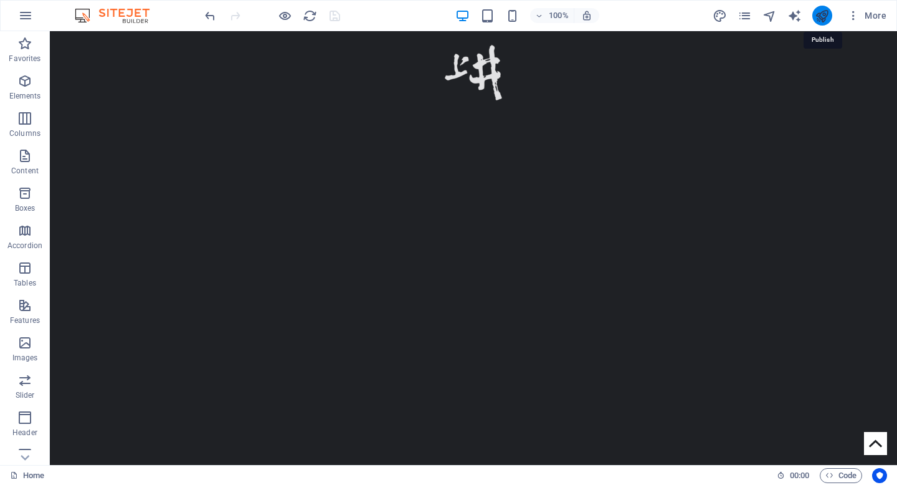
click at [825, 17] on icon "publish" at bounding box center [822, 16] width 14 height 14
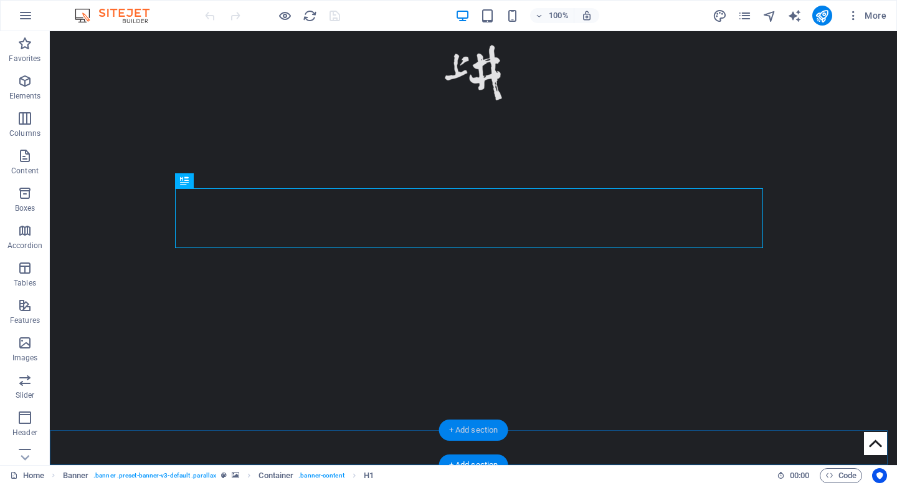
click at [473, 425] on div "+ Add section" at bounding box center [473, 429] width 69 height 21
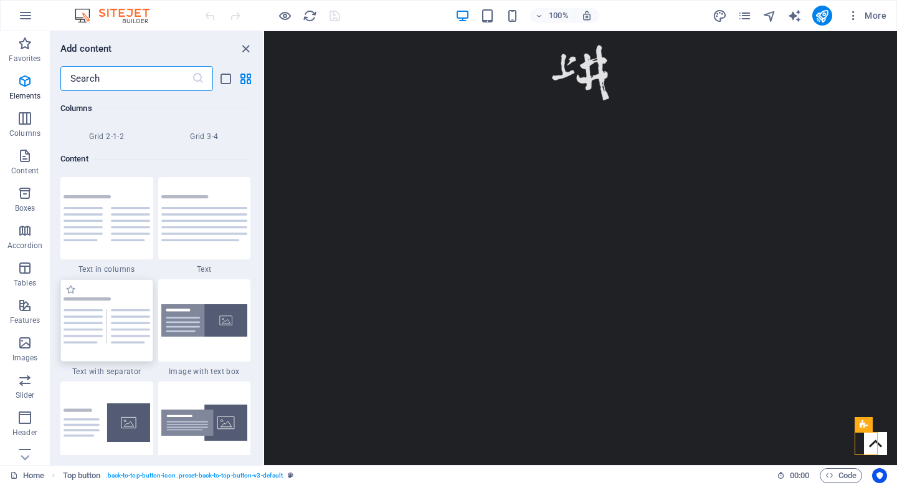
scroll to position [2180, 0]
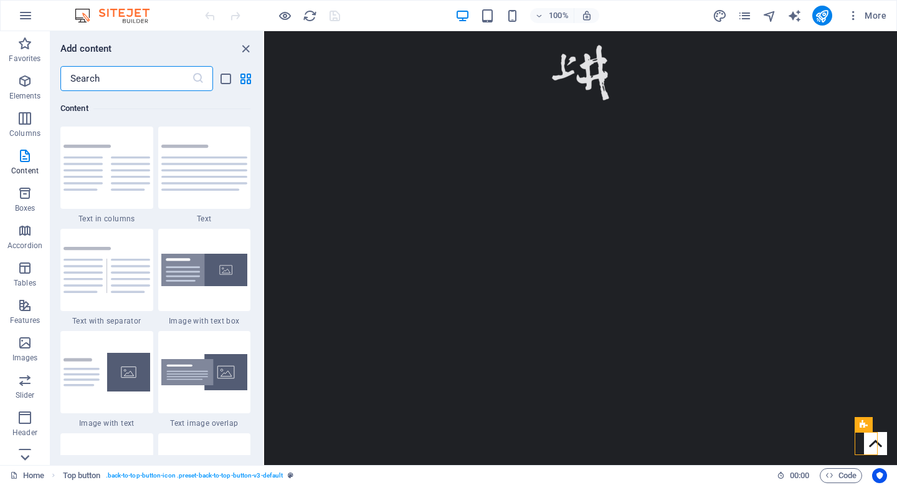
click at [24, 455] on icon at bounding box center [24, 457] width 17 height 17
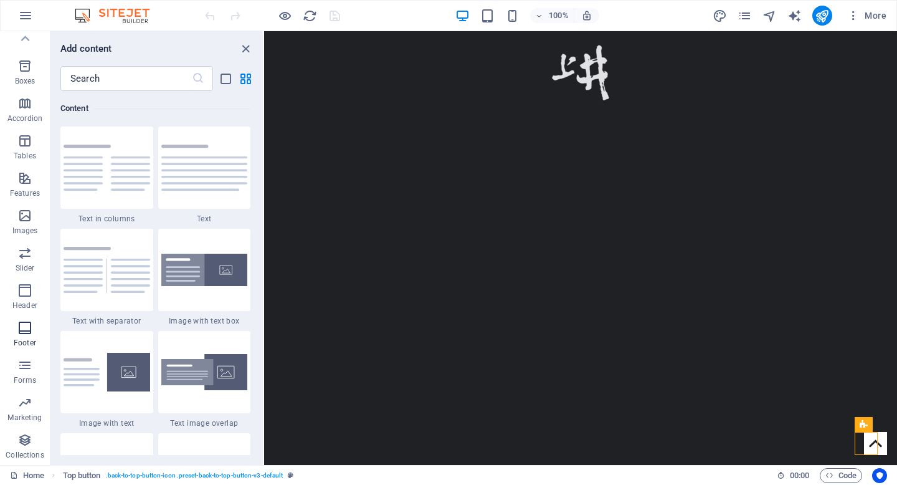
click at [25, 330] on icon "button" at bounding box center [24, 327] width 15 height 15
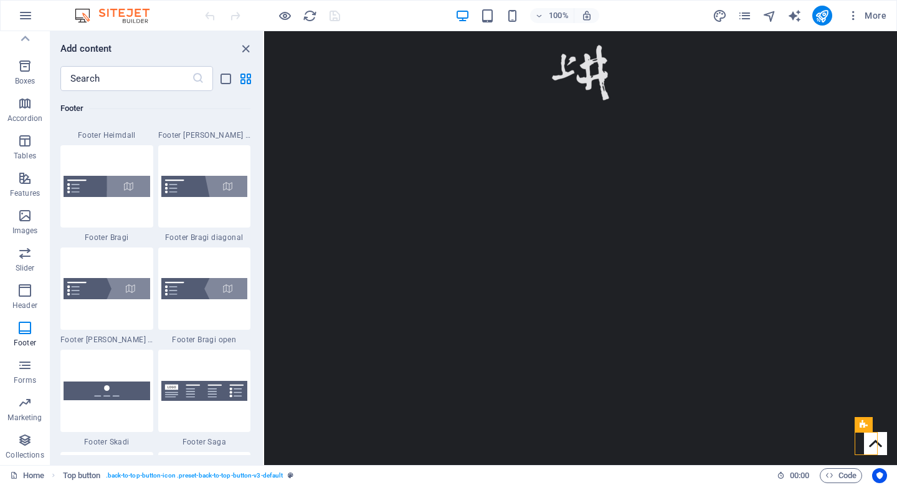
scroll to position [8514, 0]
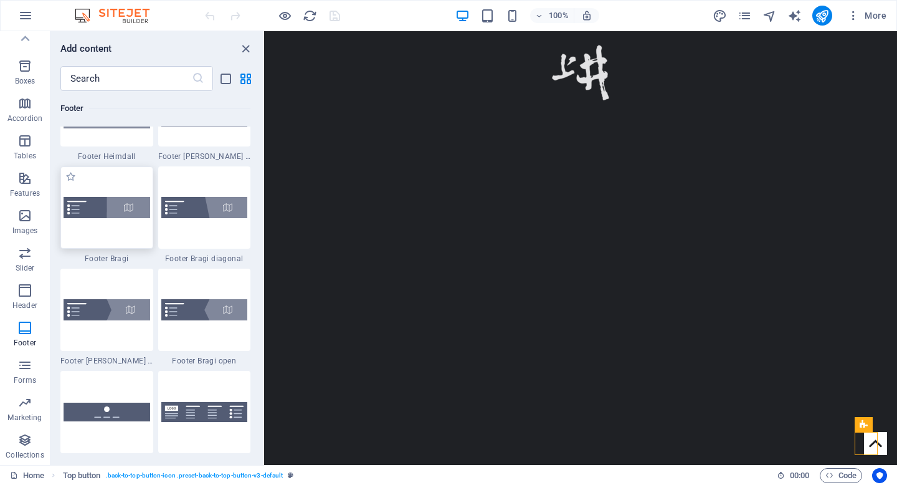
click at [108, 214] on img at bounding box center [107, 207] width 87 height 21
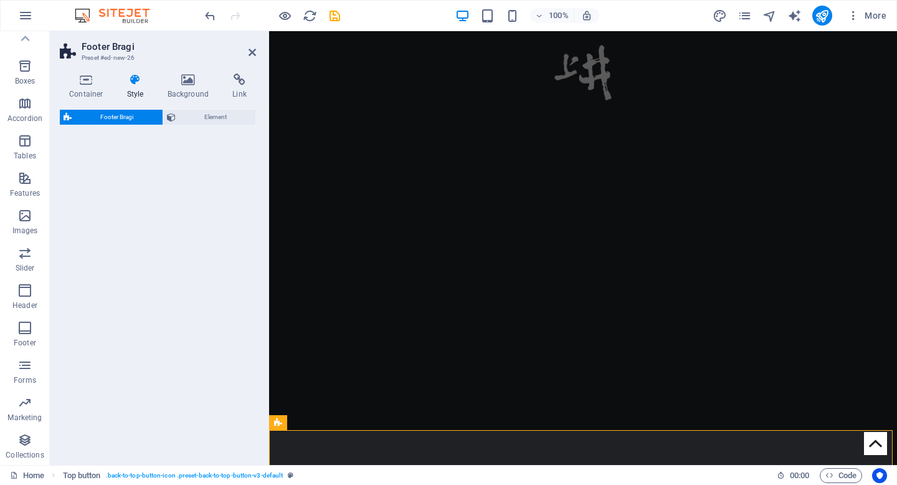
select select "%"
select select "rem"
select select "px"
select select "rem"
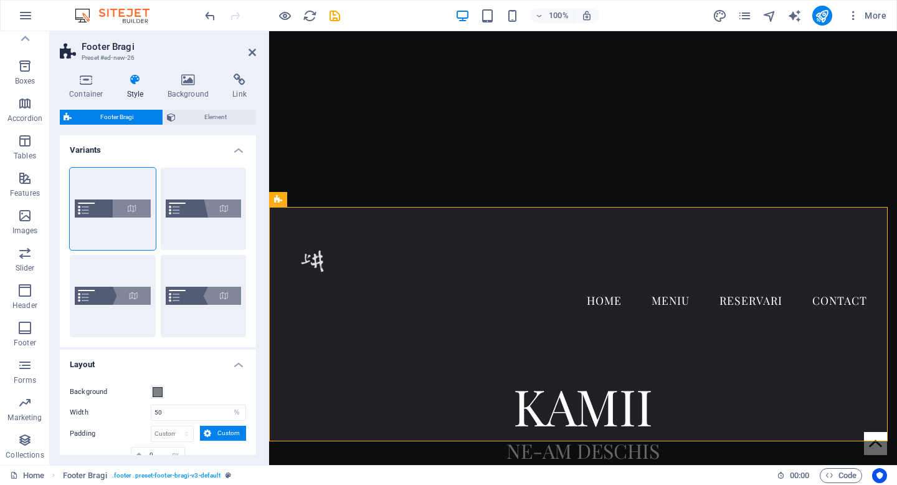
scroll to position [234, 0]
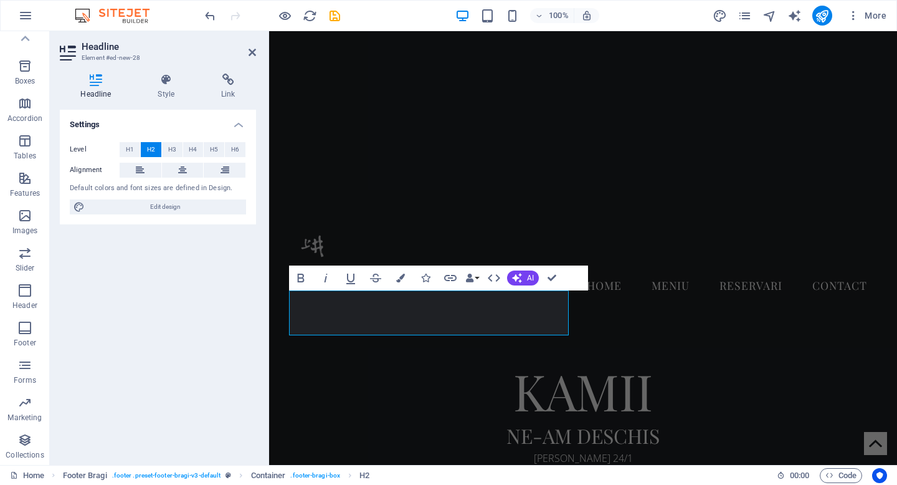
scroll to position [189, 0]
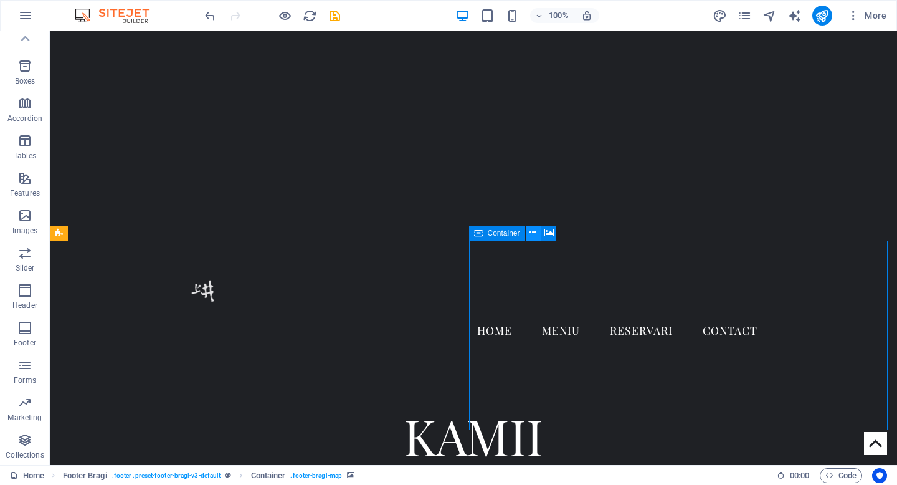
click at [533, 231] on icon at bounding box center [533, 232] width 7 height 13
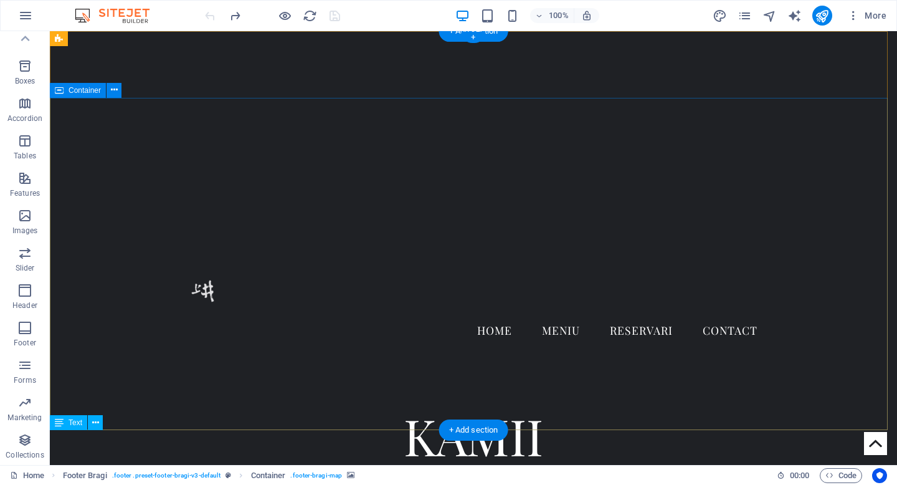
scroll to position [0, 0]
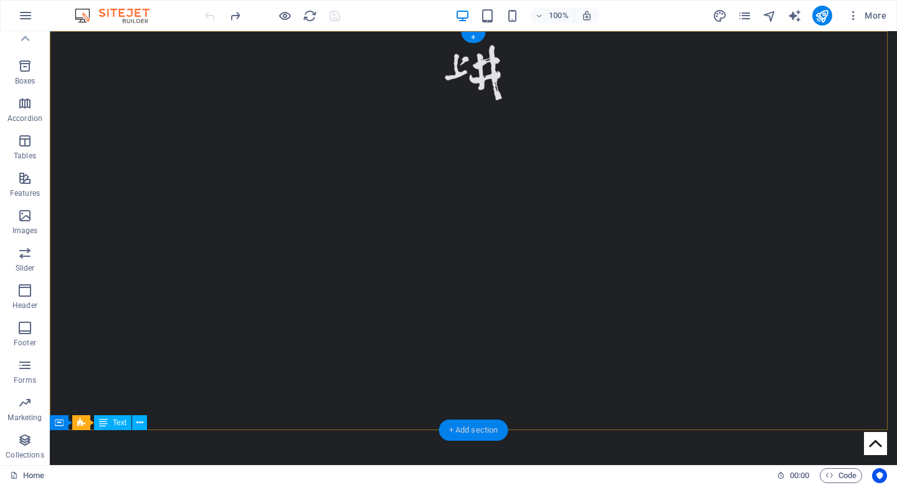
click at [457, 429] on div "+ Add section" at bounding box center [473, 429] width 69 height 21
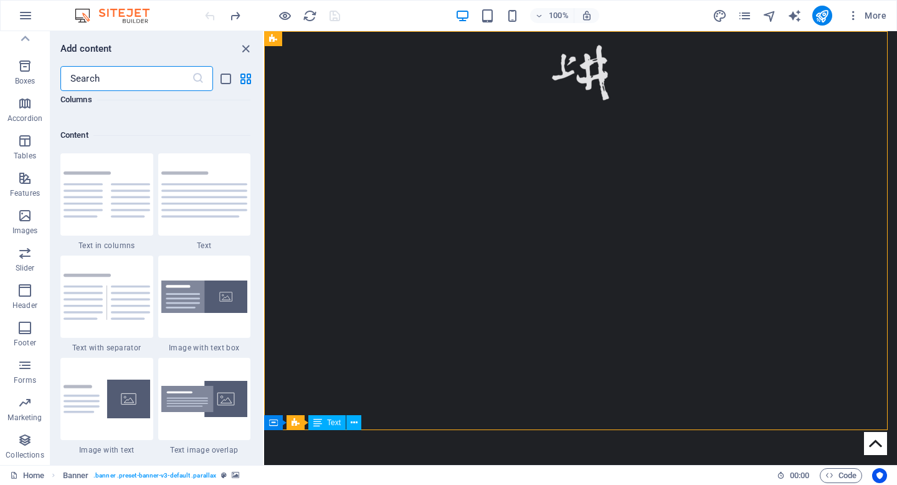
scroll to position [2180, 0]
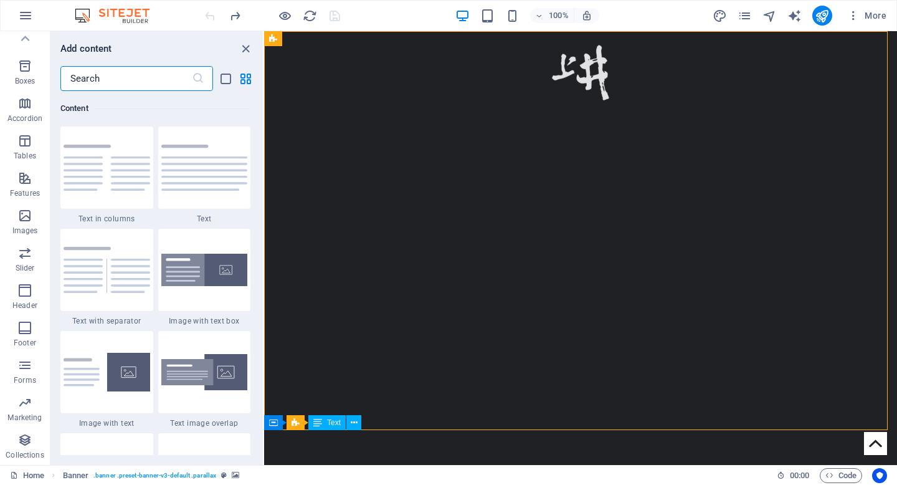
click at [96, 72] on input "text" at bounding box center [125, 78] width 131 height 25
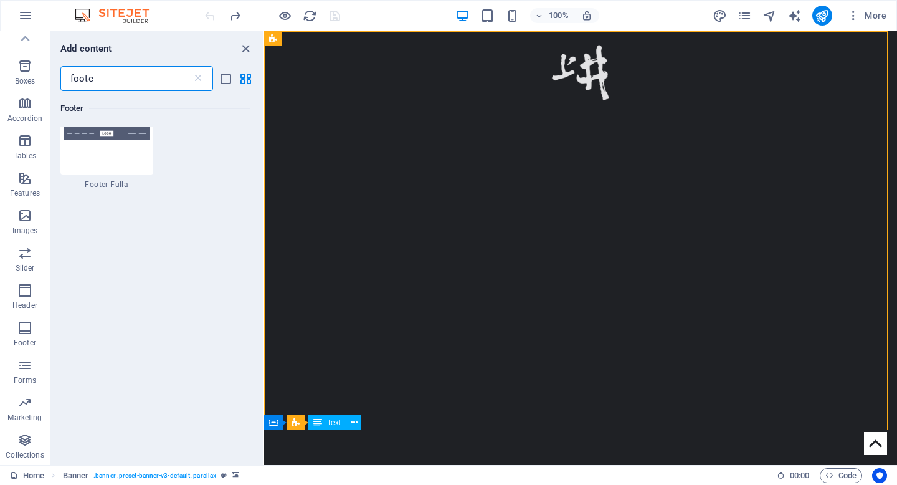
type input "footer"
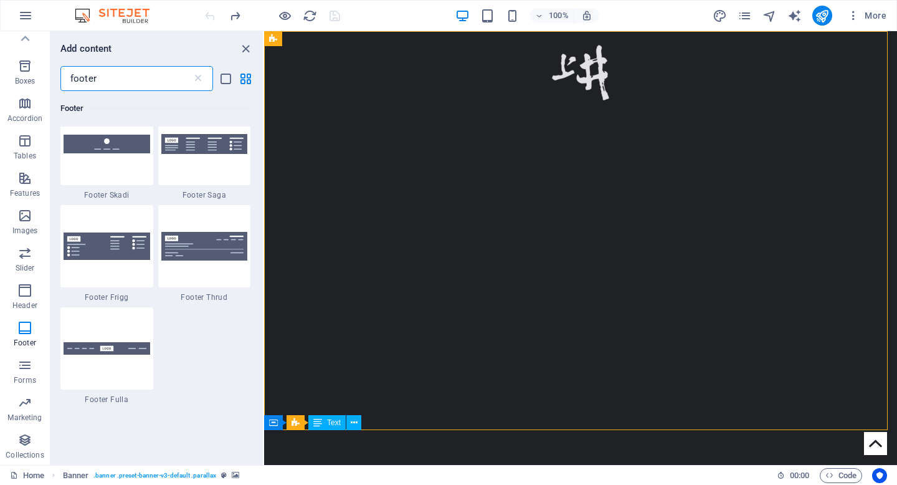
scroll to position [594, 0]
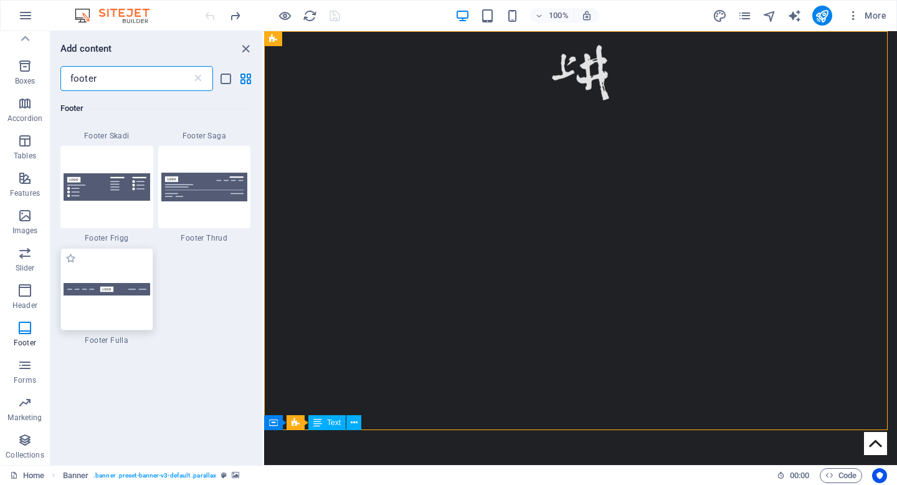
click at [108, 286] on img at bounding box center [107, 289] width 87 height 13
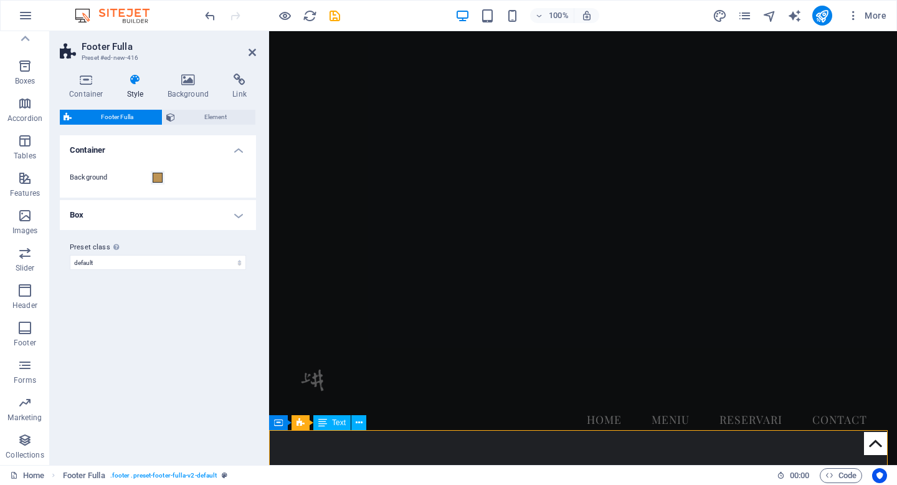
scroll to position [143, 0]
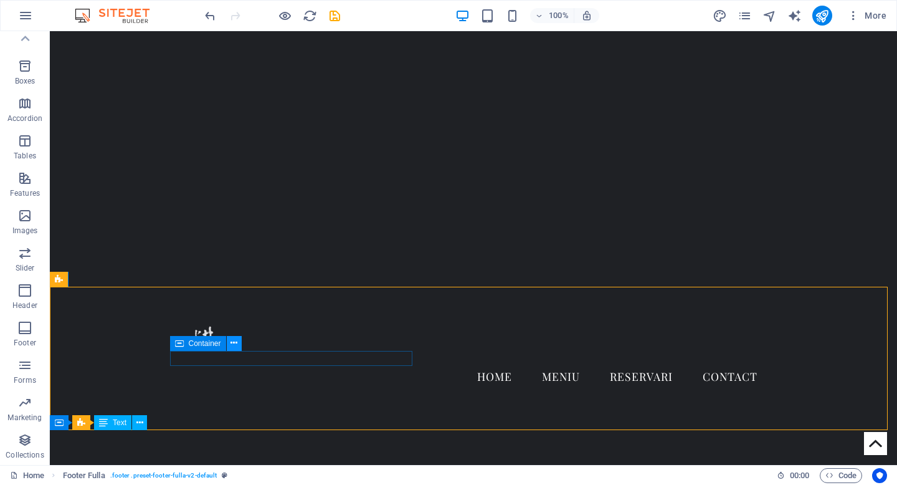
click at [240, 344] on button at bounding box center [234, 343] width 15 height 15
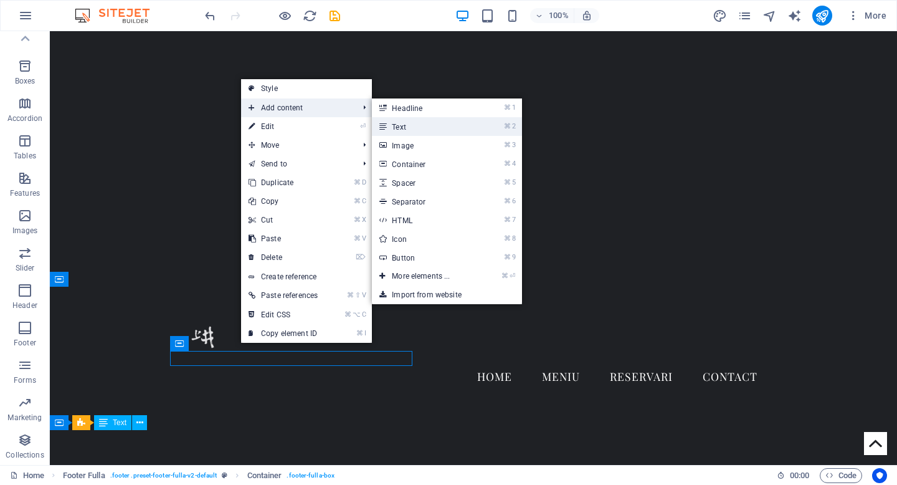
click at [406, 131] on link "⌘ 2 Text" at bounding box center [423, 126] width 103 height 19
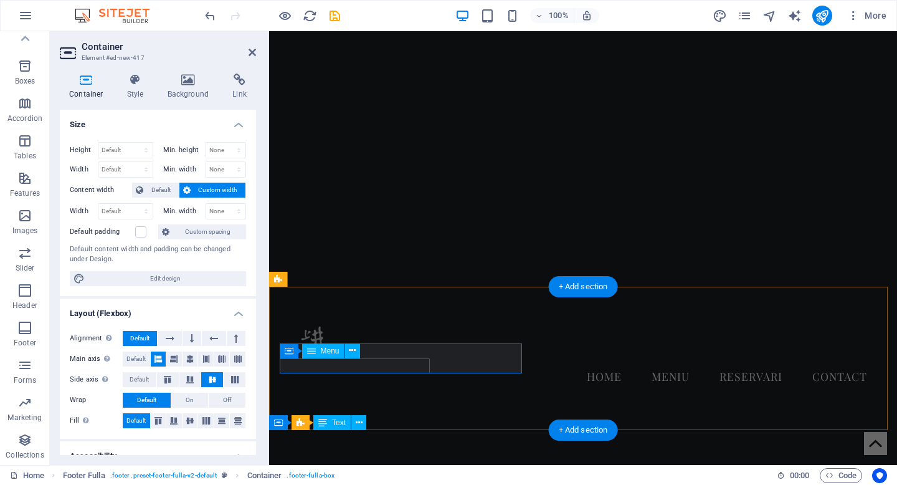
click at [353, 349] on icon at bounding box center [352, 350] width 7 height 13
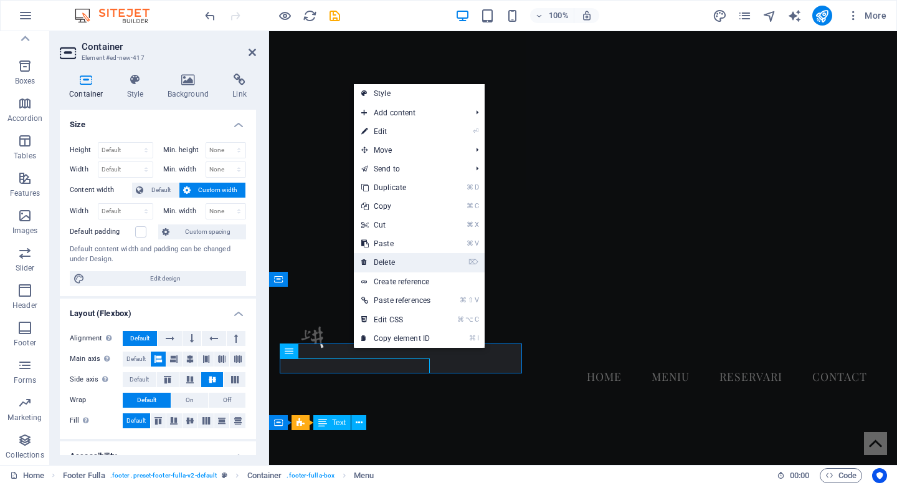
click at [379, 262] on link "⌦ Delete" at bounding box center [396, 262] width 84 height 19
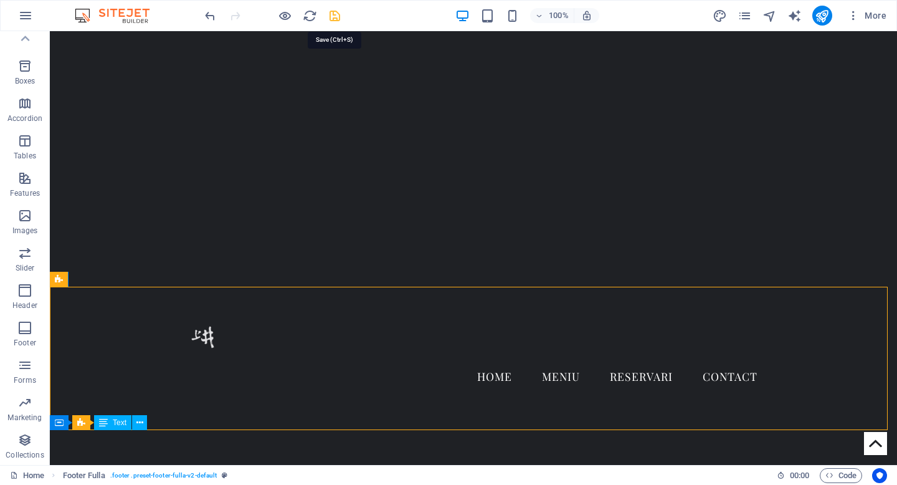
click at [334, 18] on icon "save" at bounding box center [335, 16] width 14 height 14
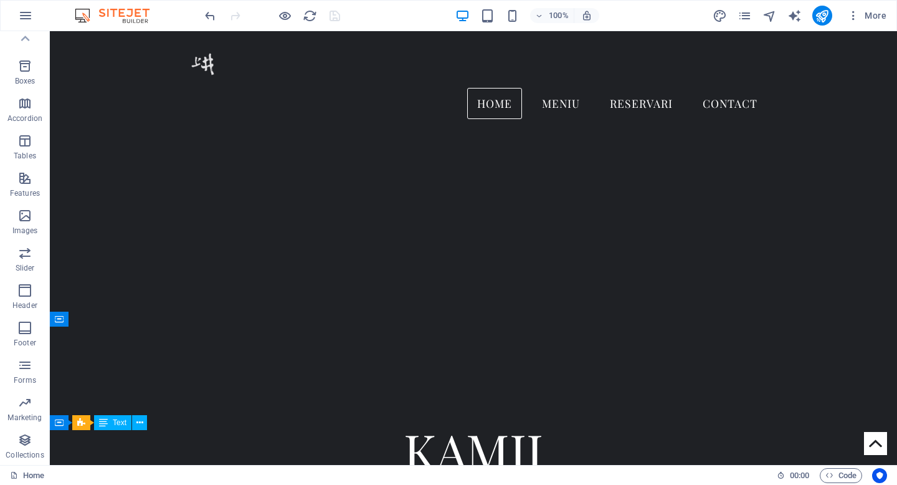
scroll to position [0, 0]
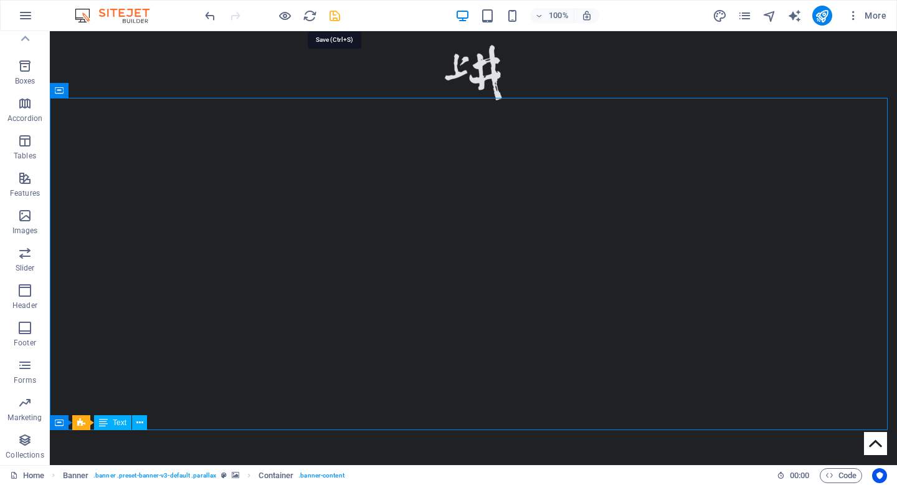
click at [336, 16] on icon "save" at bounding box center [335, 16] width 14 height 14
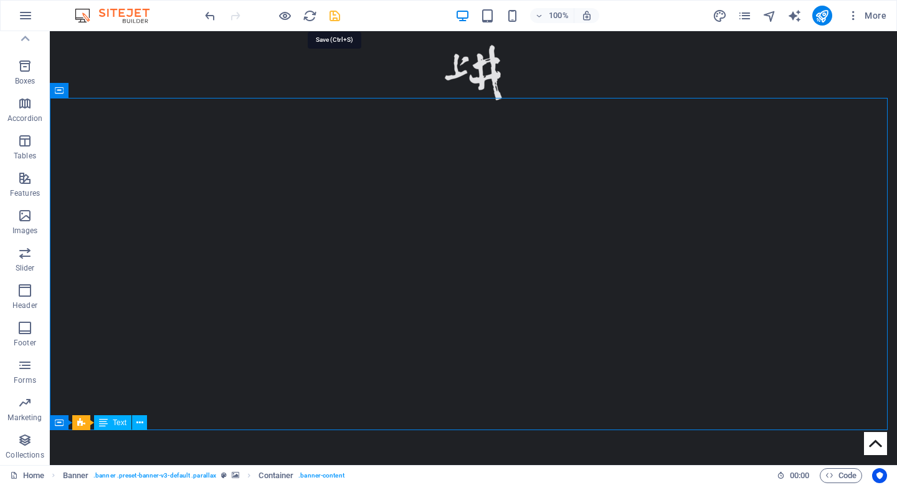
click at [335, 13] on icon "save" at bounding box center [335, 16] width 14 height 14
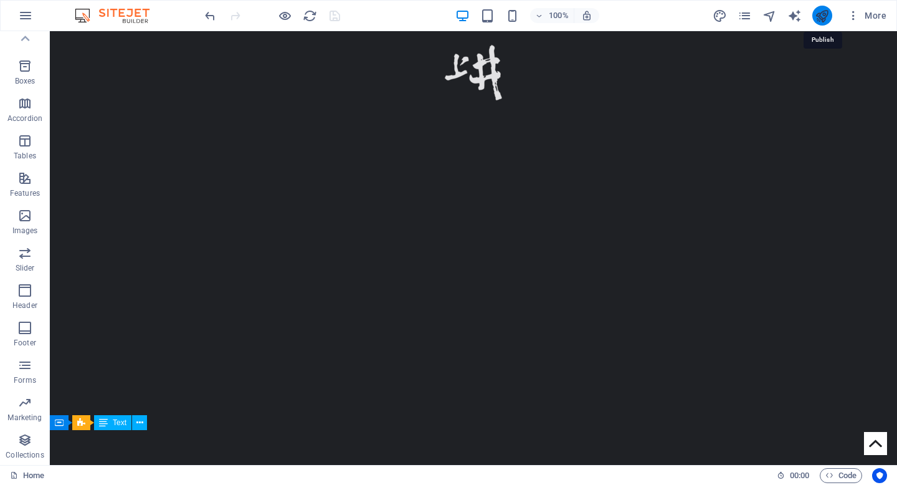
click at [822, 14] on icon "publish" at bounding box center [822, 16] width 14 height 14
